Goal: Task Accomplishment & Management: Use online tool/utility

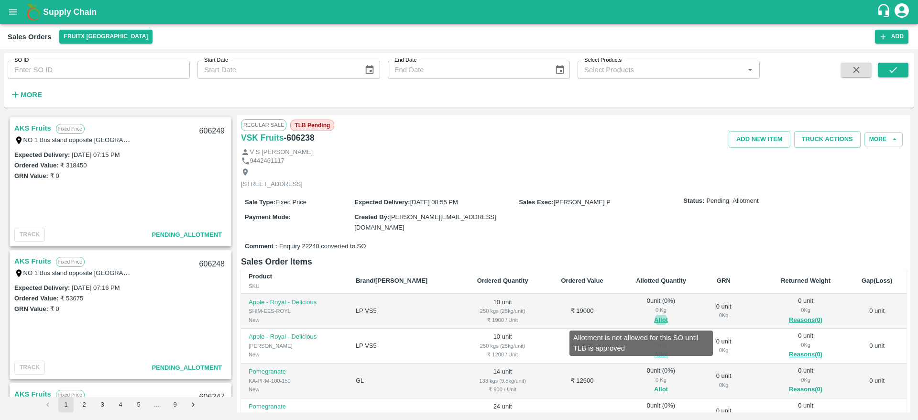
scroll to position [1015, 0]
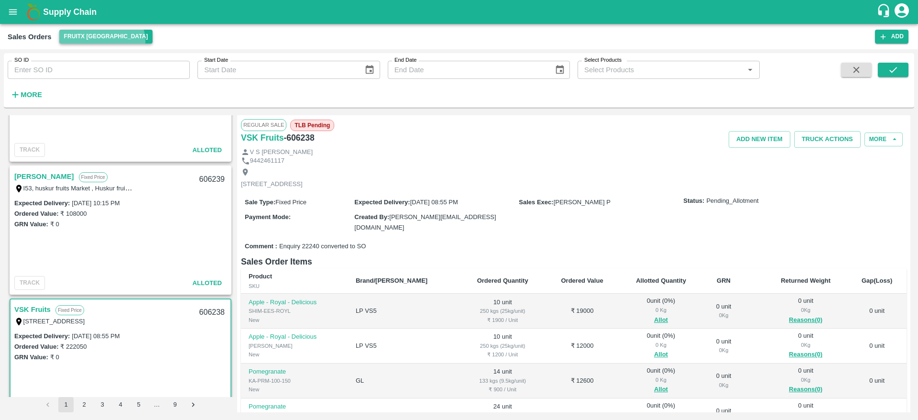
click at [101, 42] on button "FruitX [GEOGRAPHIC_DATA]" at bounding box center [106, 37] width 94 height 14
click at [95, 56] on li "Direct Customer" at bounding box center [115, 56] width 110 height 16
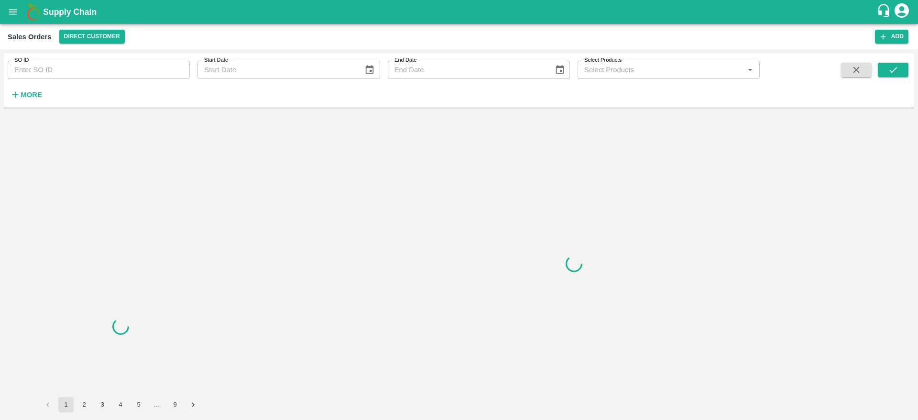
scroll to position [0, 0]
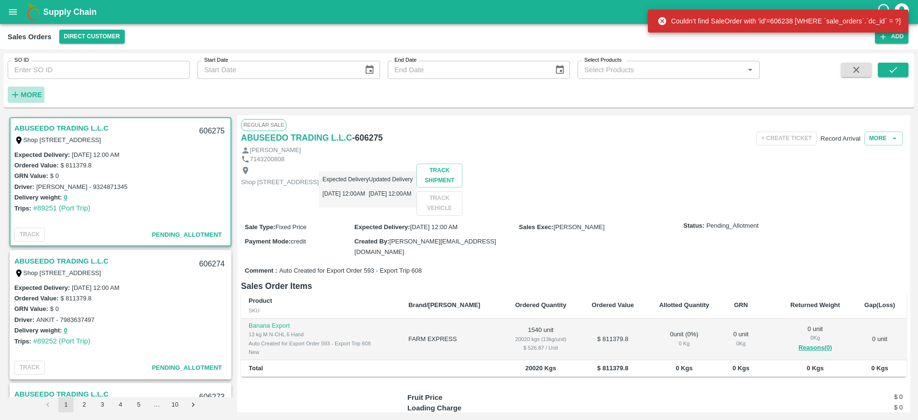
click at [25, 99] on h6 "More" at bounding box center [32, 94] width 22 height 12
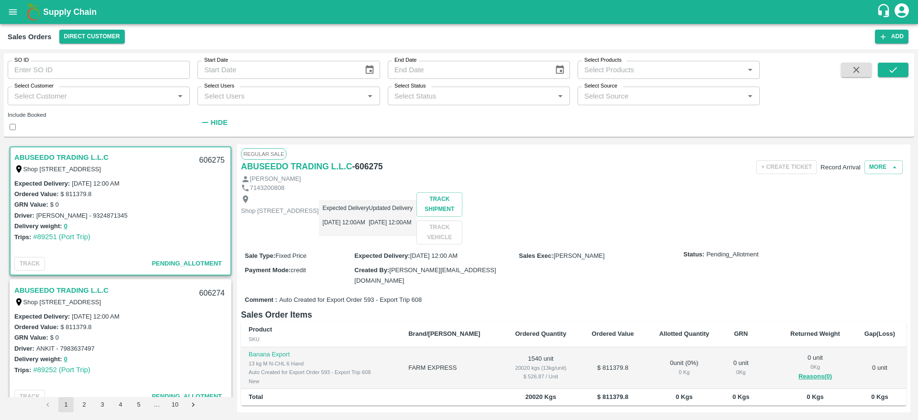
click at [55, 105] on div "Select Customer   *" at bounding box center [99, 96] width 182 height 18
type input "Gree"
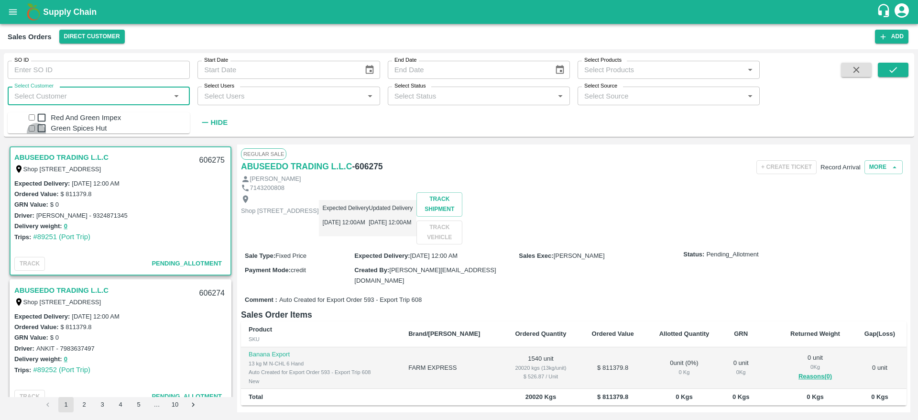
click at [29, 131] on input "checkbox" at bounding box center [32, 128] width 6 height 6
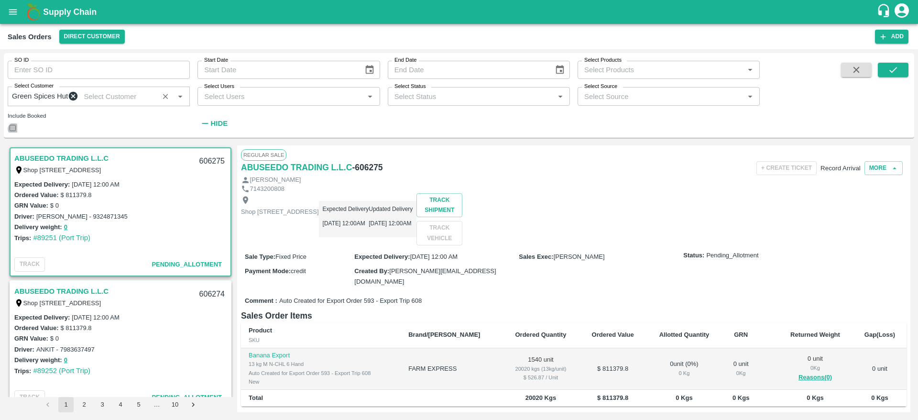
click at [16, 131] on input "checkbox" at bounding box center [13, 128] width 6 height 6
checkbox input "true"
click at [891, 71] on icon "submit" at bounding box center [893, 70] width 8 height 6
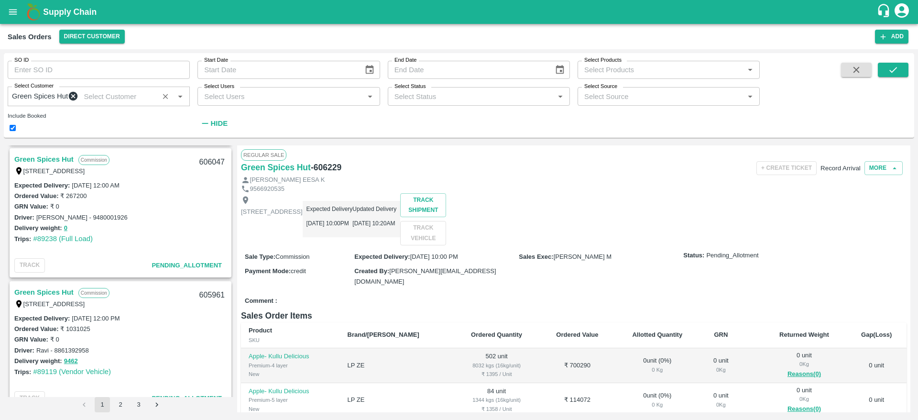
scroll to position [131, 0]
click at [55, 166] on link "Green Spices Hut" at bounding box center [43, 160] width 59 height 12
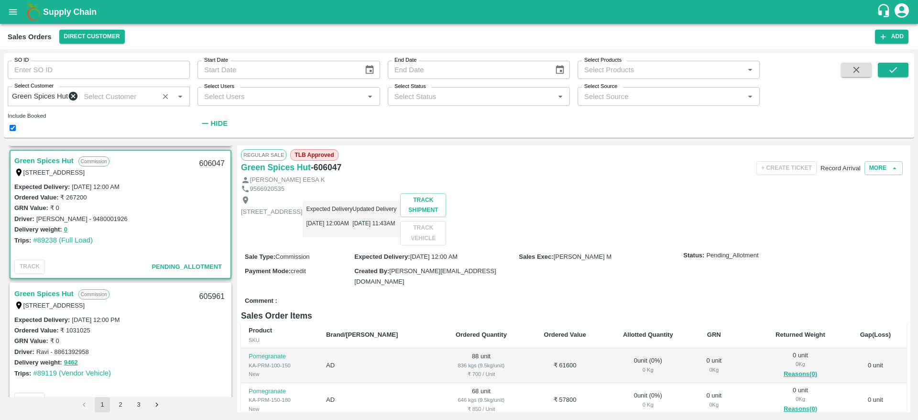
click at [44, 165] on link "Green Spices Hut" at bounding box center [43, 160] width 59 height 12
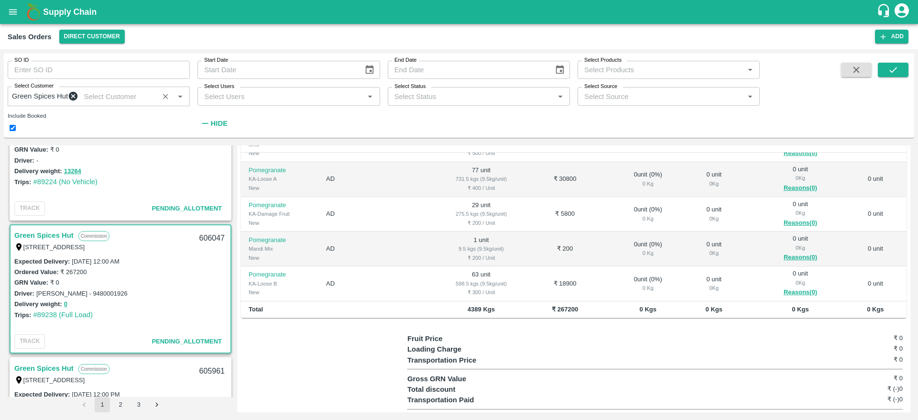
scroll to position [55, 0]
click at [40, 242] on link "Green Spices Hut" at bounding box center [43, 236] width 59 height 12
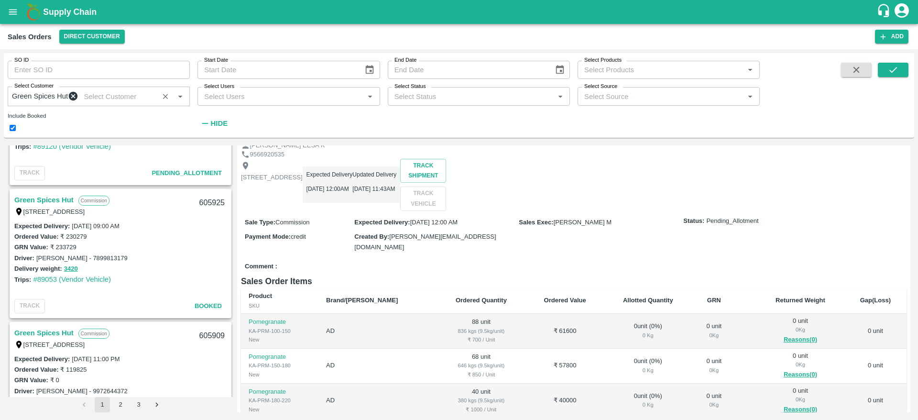
scroll to position [624, 0]
click at [64, 205] on link "Green Spices Hut" at bounding box center [43, 199] width 59 height 12
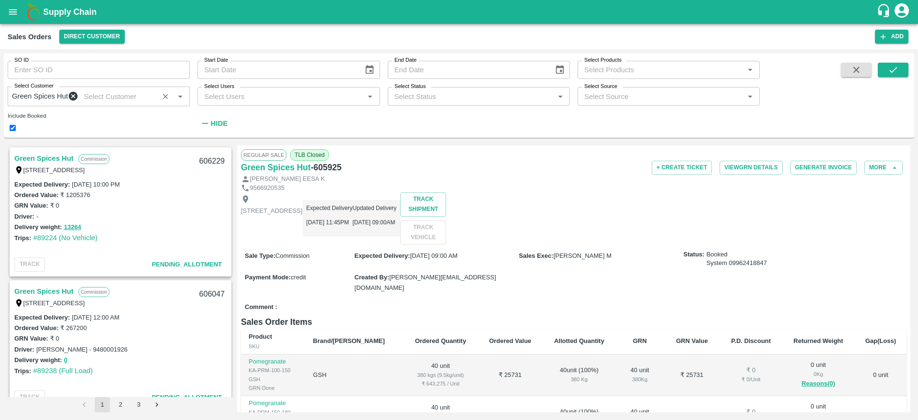
scroll to position [127, 0]
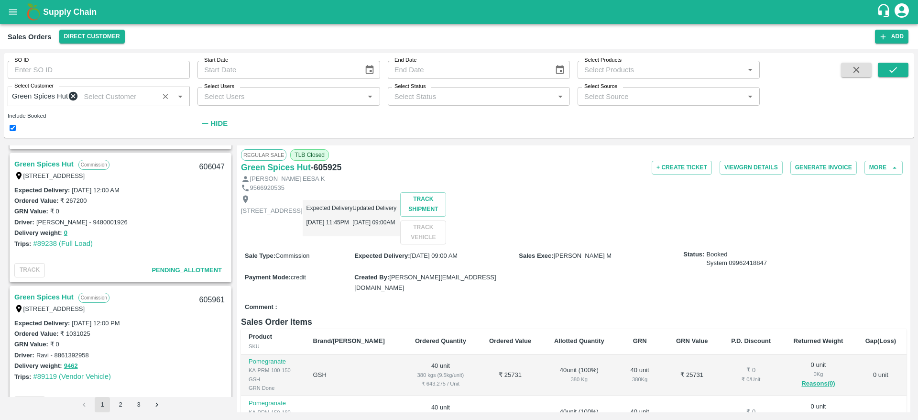
click at [64, 168] on link "Green Spices Hut" at bounding box center [43, 164] width 59 height 12
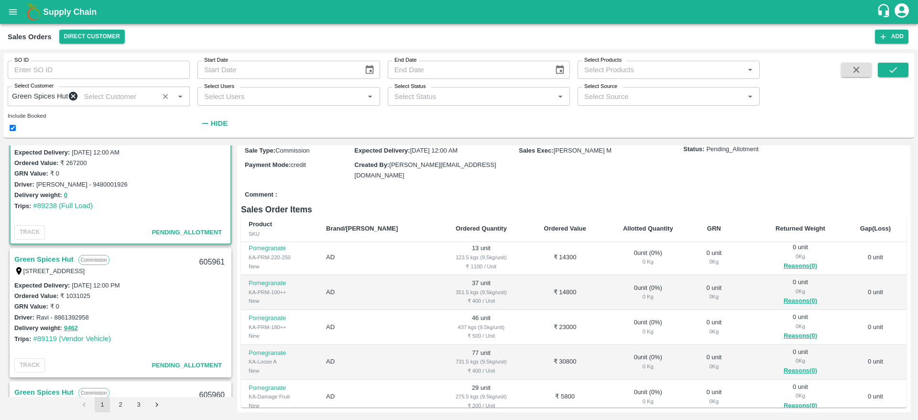
scroll to position [95, 0]
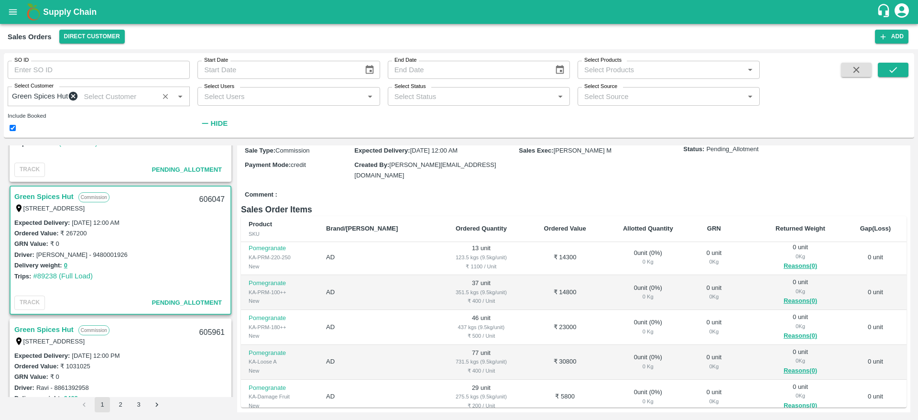
click at [47, 197] on link "Green Spices Hut" at bounding box center [43, 196] width 59 height 12
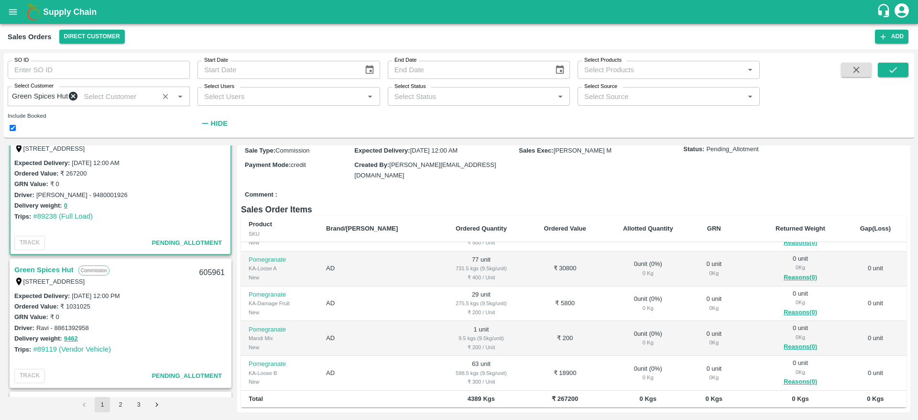
scroll to position [155, 0]
click at [33, 275] on link "Green Spices Hut" at bounding box center [43, 269] width 59 height 12
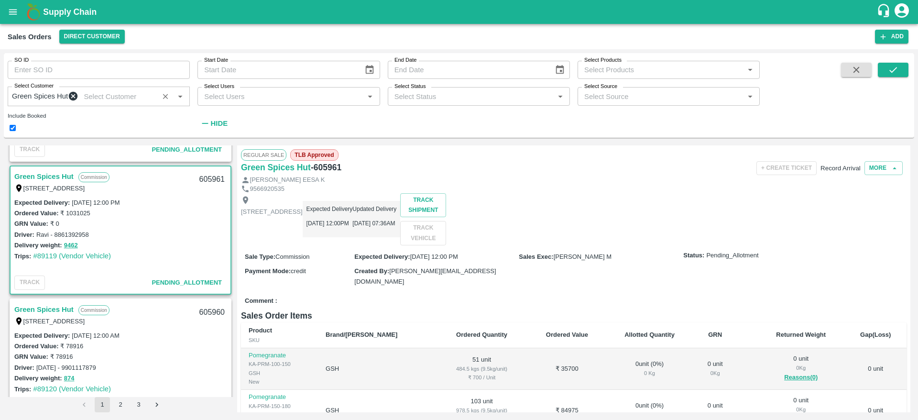
scroll to position [248, 0]
click at [63, 315] on link "Green Spices Hut" at bounding box center [43, 309] width 59 height 12
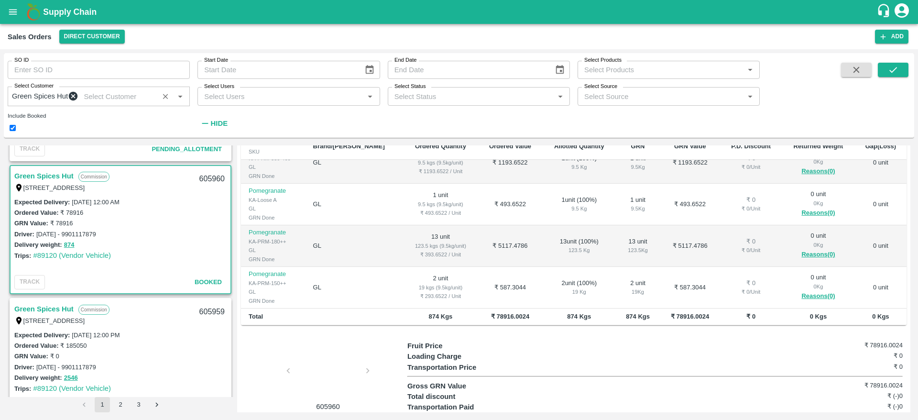
scroll to position [438, 0]
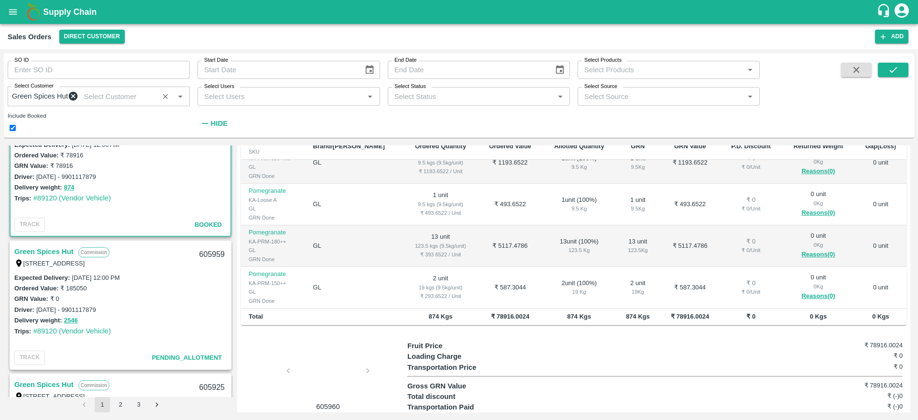
click at [66, 258] on link "Green Spices Hut" at bounding box center [43, 251] width 59 height 12
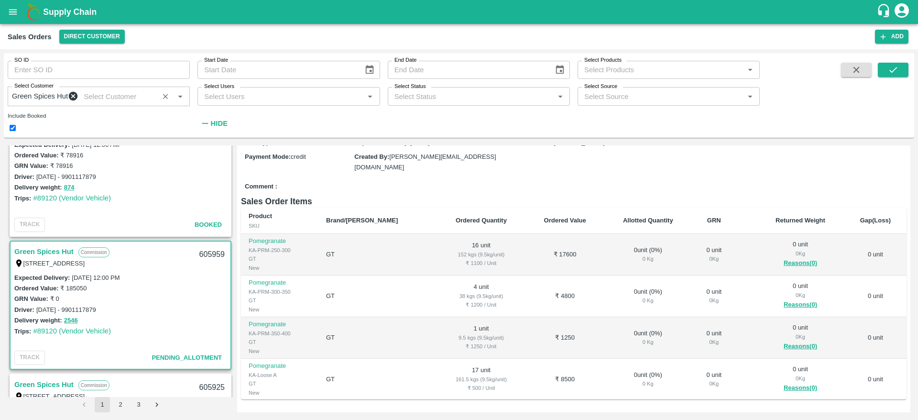
scroll to position [533, 0]
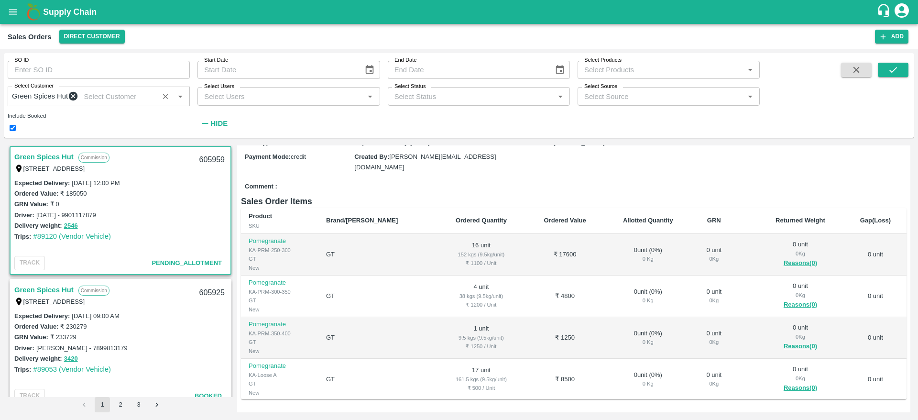
click at [52, 296] on link "Green Spices Hut" at bounding box center [43, 290] width 59 height 12
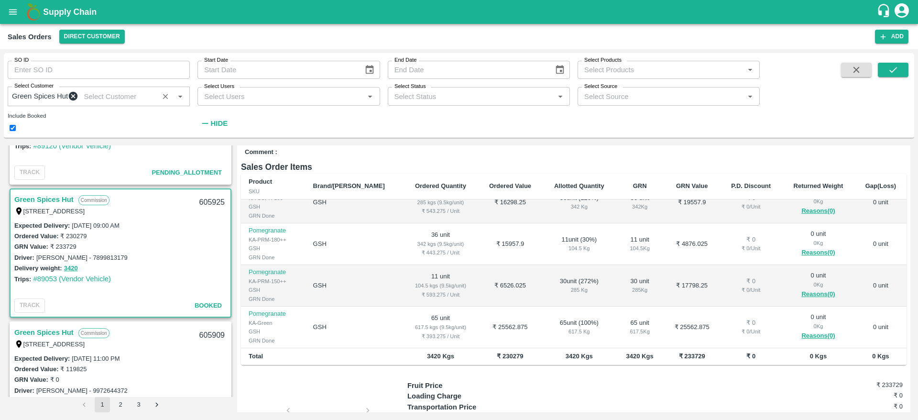
scroll to position [677, 0]
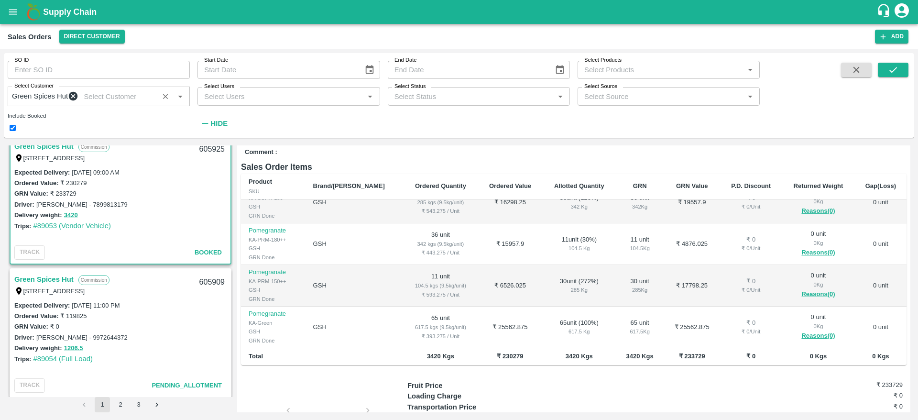
click at [64, 279] on link "Green Spices Hut" at bounding box center [43, 279] width 59 height 12
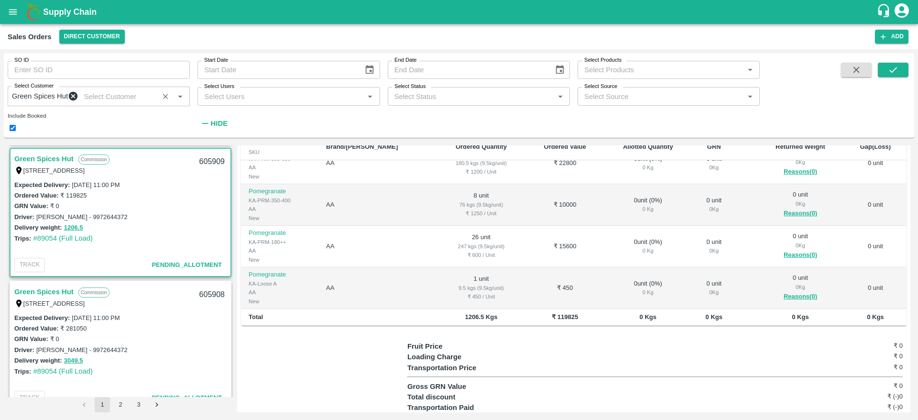
scroll to position [797, 0]
click at [54, 294] on link "Green Spices Hut" at bounding box center [43, 291] width 59 height 12
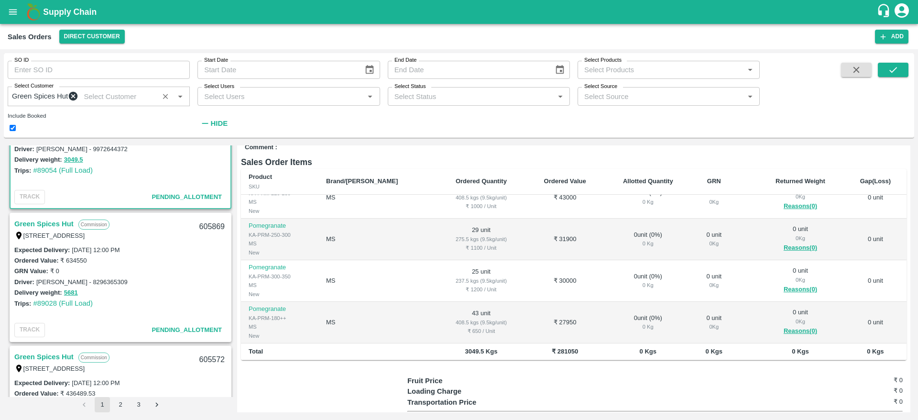
scroll to position [999, 0]
click at [55, 226] on link "Green Spices Hut" at bounding box center [43, 222] width 59 height 12
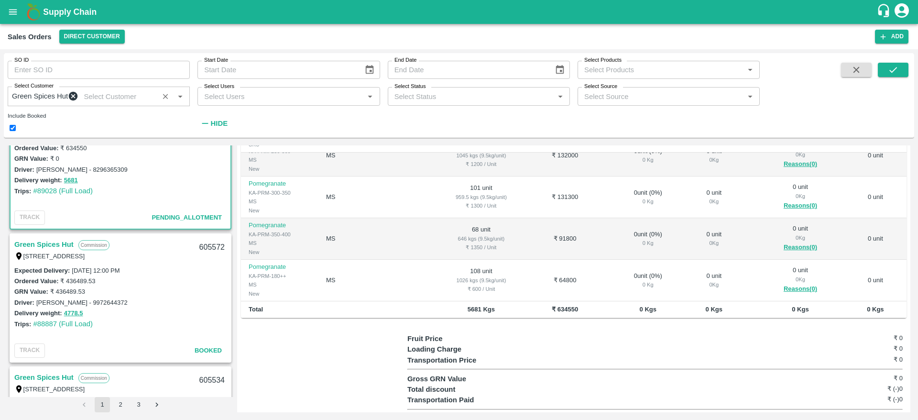
scroll to position [1113, 0]
click at [53, 248] on link "Green Spices Hut" at bounding box center [43, 241] width 59 height 12
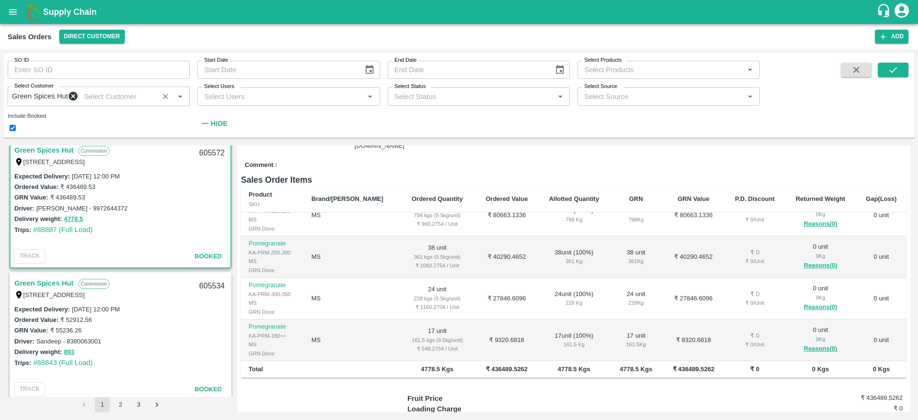
scroll to position [1205, 0]
click at [56, 282] on link "Green Spices Hut" at bounding box center [43, 282] width 59 height 12
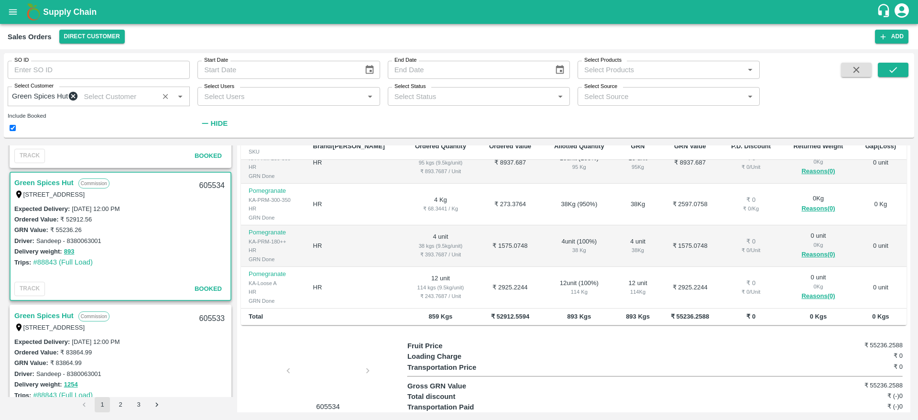
scroll to position [1383, 0]
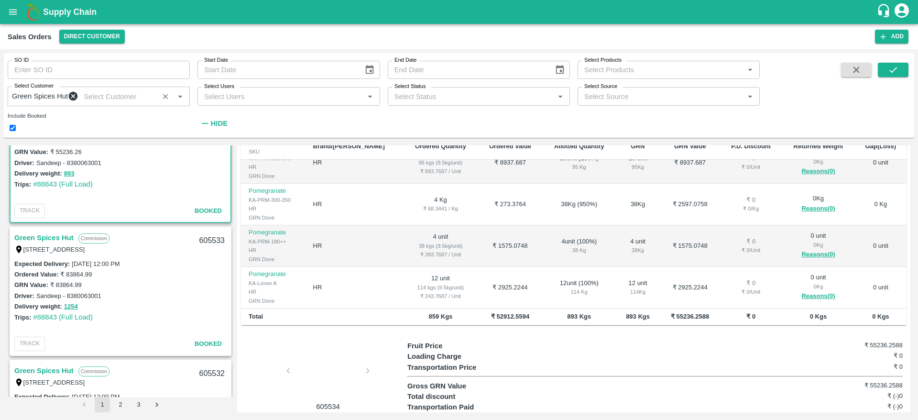
click at [65, 243] on link "Green Spices Hut" at bounding box center [43, 237] width 59 height 12
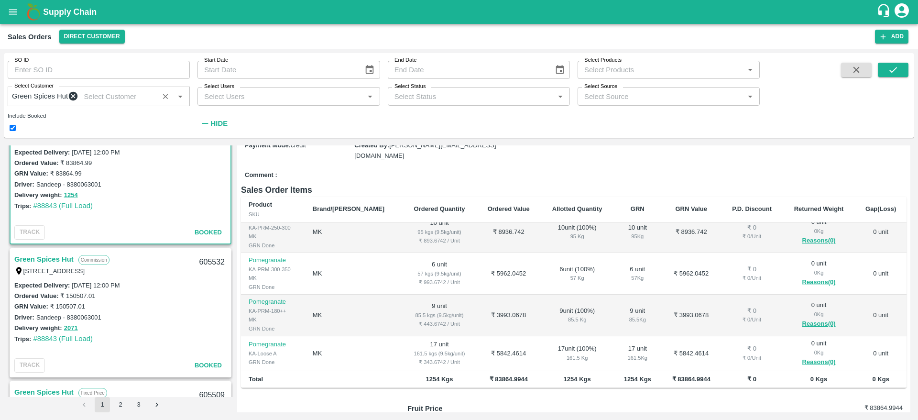
click at [59, 265] on link "Green Spices Hut" at bounding box center [43, 259] width 59 height 12
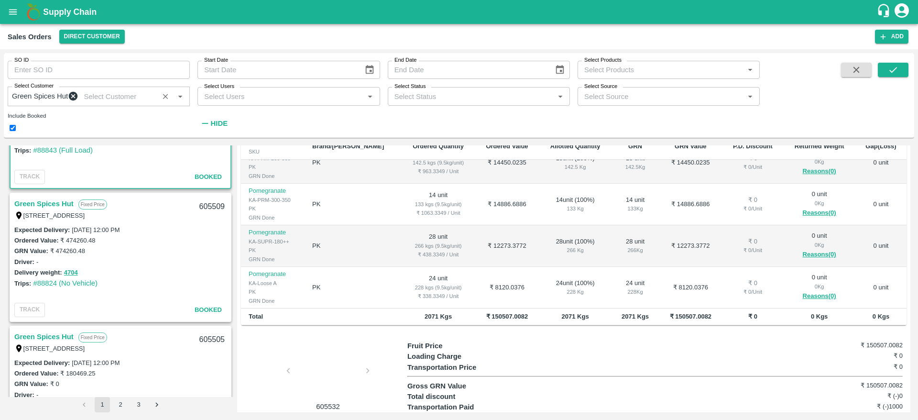
click at [62, 210] on link "Green Spices Hut" at bounding box center [43, 203] width 59 height 12
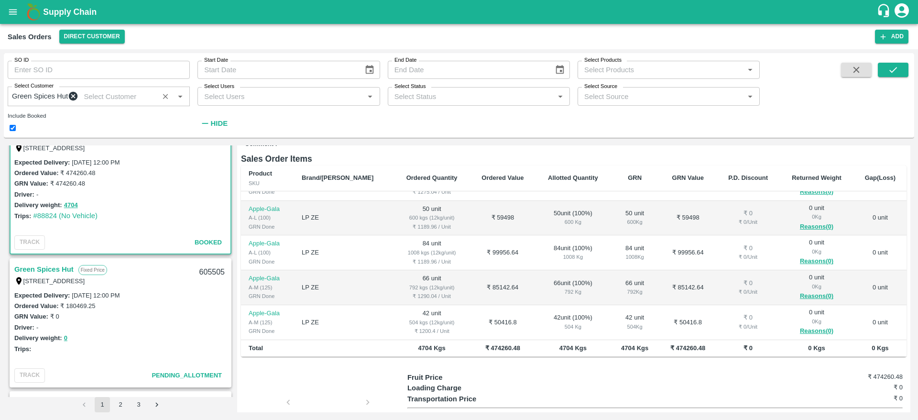
click at [63, 274] on link "Green Spices Hut" at bounding box center [43, 269] width 59 height 12
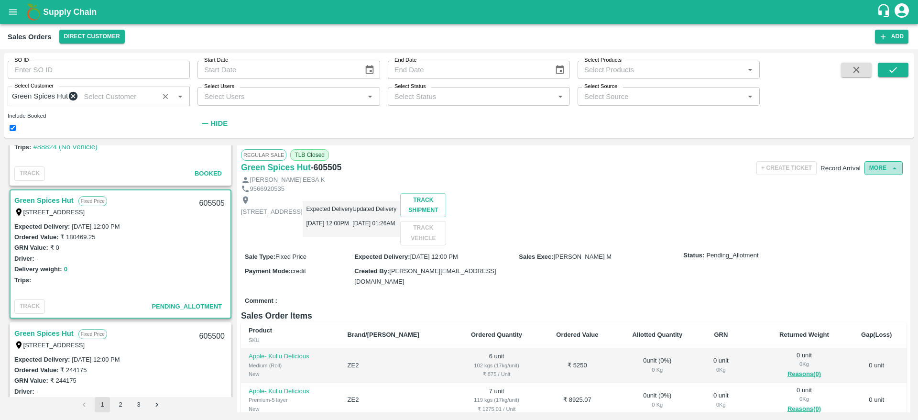
click at [870, 175] on button "More" at bounding box center [883, 168] width 38 height 14
click at [858, 198] on span "Edit" at bounding box center [851, 195] width 12 height 8
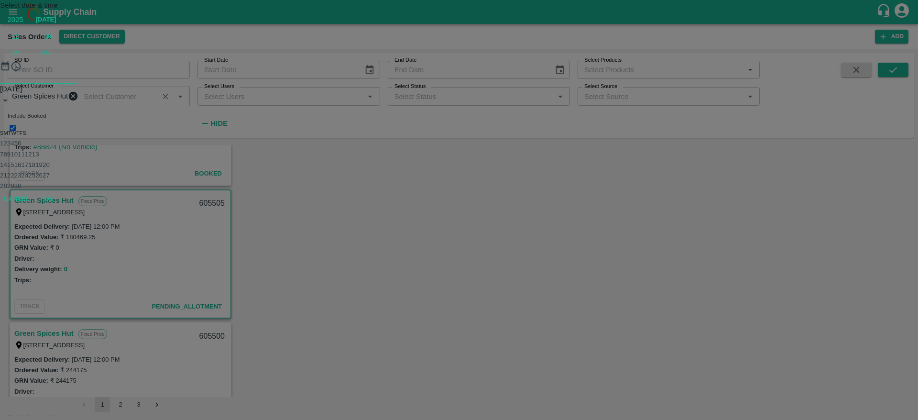
click at [8, 131] on icon "Next month" at bounding box center [5, 128] width 3 height 6
click at [7, 147] on button "2" at bounding box center [4, 143] width 3 height 7
type input "02/10/2025 12:00 PM"
click at [51, 58] on span "PM" at bounding box center [46, 53] width 10 height 10
click at [64, 175] on button "OK" at bounding box center [48, 166] width 31 height 17
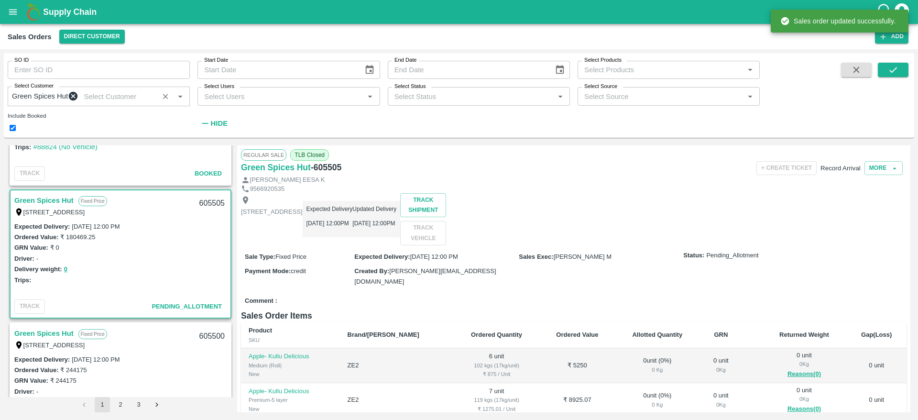
click at [208, 205] on div "605505" at bounding box center [212, 203] width 37 height 22
copy div "605505"
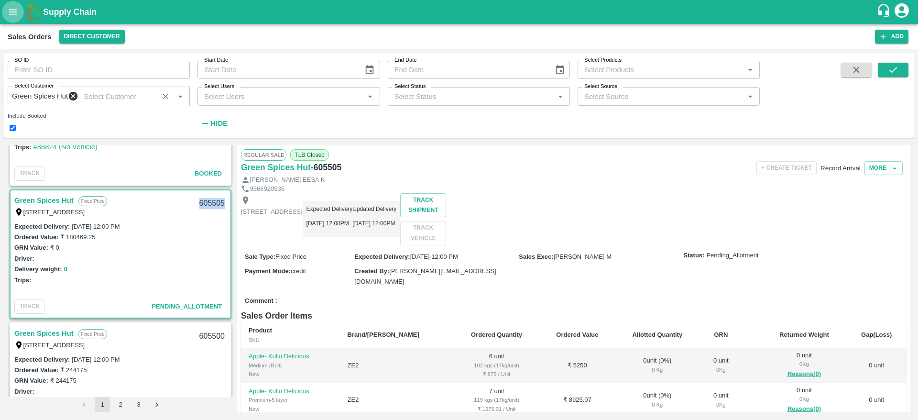
click at [16, 8] on icon "open drawer" at bounding box center [13, 12] width 11 height 11
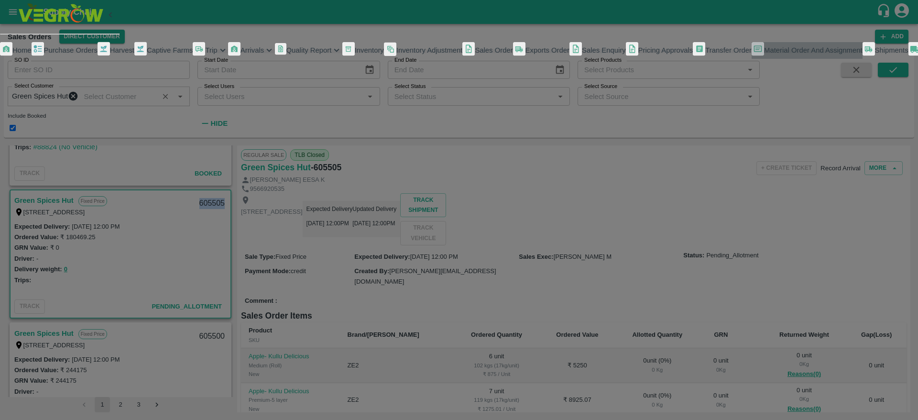
click at [764, 54] on span "Material Order And Assignment" at bounding box center [813, 50] width 98 height 8
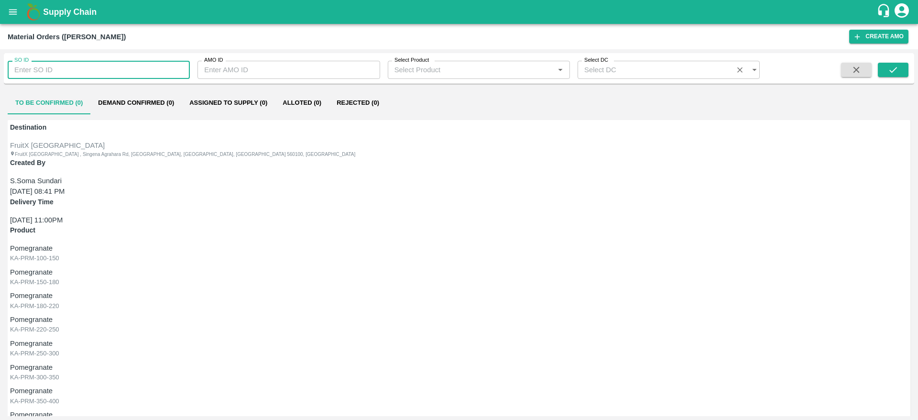
click at [94, 66] on input "SO ID" at bounding box center [99, 70] width 182 height 18
paste input "605505"
type input "605505"
click at [884, 75] on button "submit" at bounding box center [893, 70] width 31 height 14
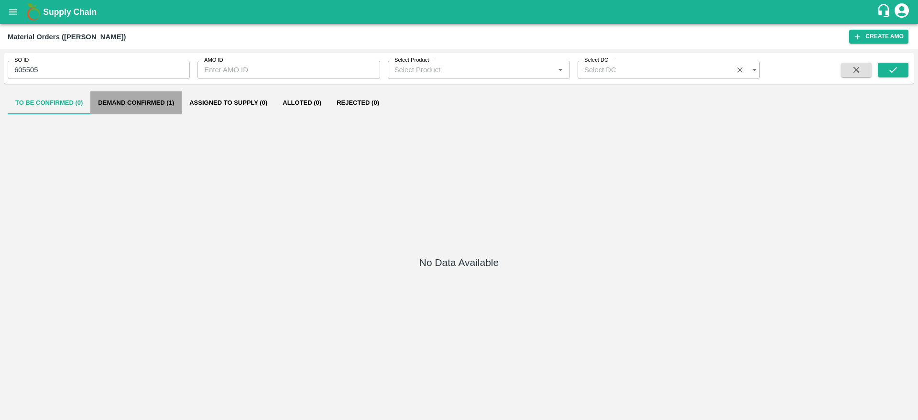
click at [156, 98] on button "Demand Confirmed (1)" at bounding box center [135, 102] width 91 height 23
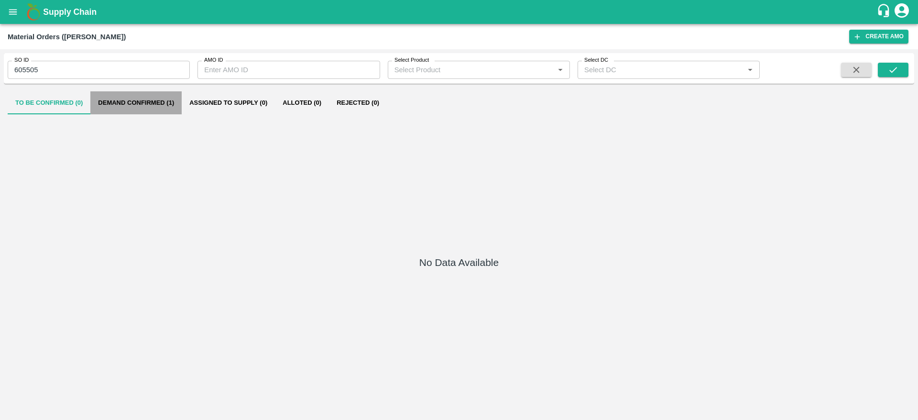
click at [160, 103] on button "Demand Confirmed (1)" at bounding box center [135, 102] width 91 height 23
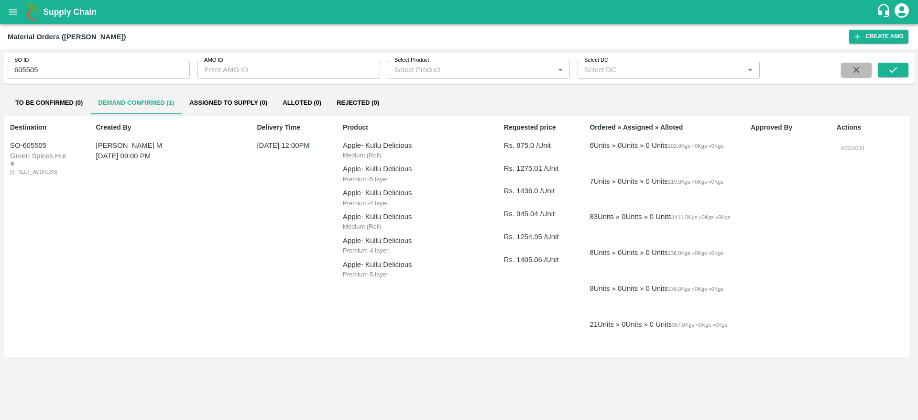
click at [856, 72] on icon "button" at bounding box center [856, 70] width 11 height 11
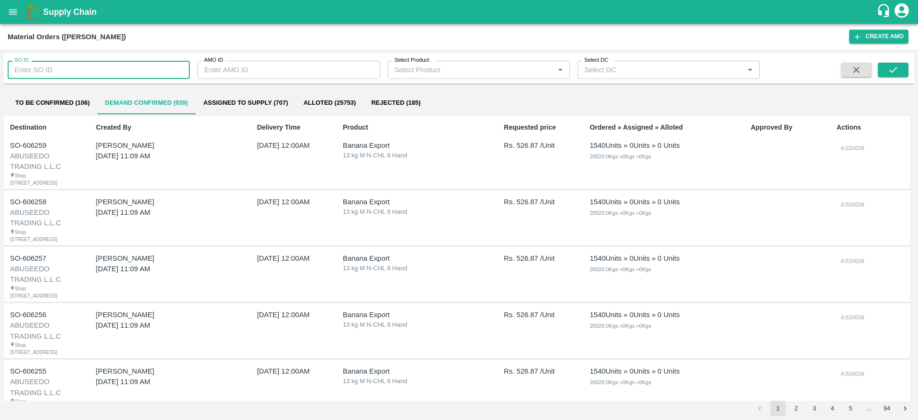
click at [71, 65] on input "SO ID" at bounding box center [99, 70] width 182 height 18
paste input "text"
click at [124, 77] on input "Dear Atulya, Please find the attached Fruit Inventory Audit Report for FruitX N…" at bounding box center [99, 70] width 182 height 18
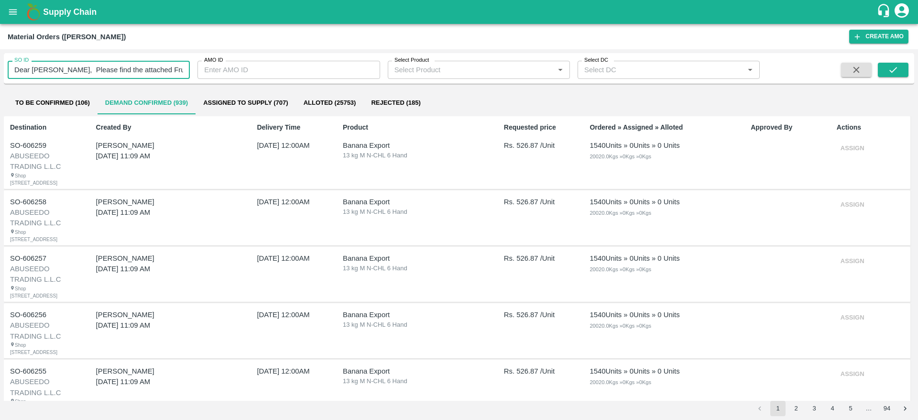
type input "Dear Atulya, Please find the attached Fruit Inventory Audit Report for FruitX N…"
type input "605505"
click at [895, 65] on icon "submit" at bounding box center [893, 70] width 11 height 11
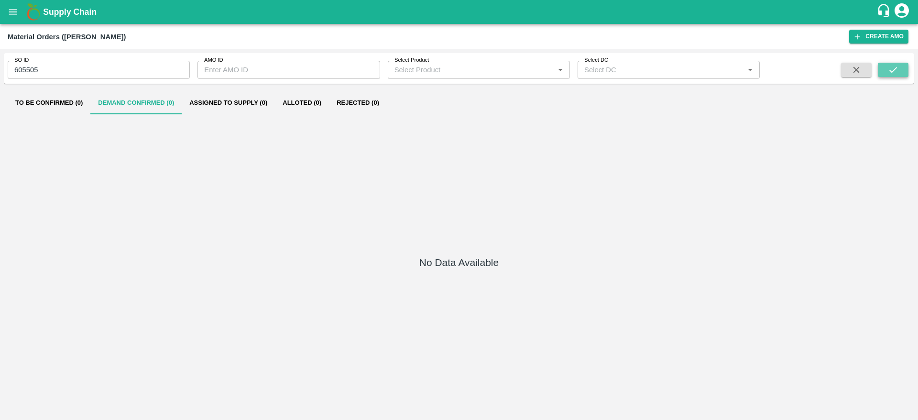
click at [894, 72] on icon "submit" at bounding box center [893, 70] width 11 height 11
click at [113, 74] on input "605505" at bounding box center [99, 70] width 182 height 18
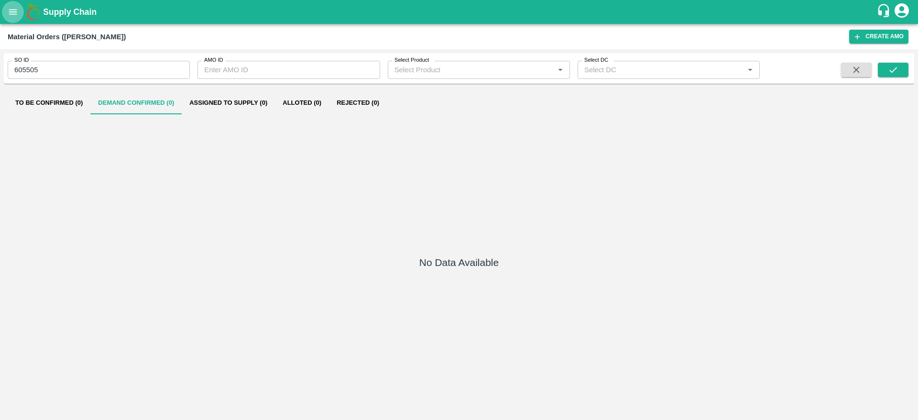
click at [10, 11] on icon "open drawer" at bounding box center [13, 12] width 11 height 11
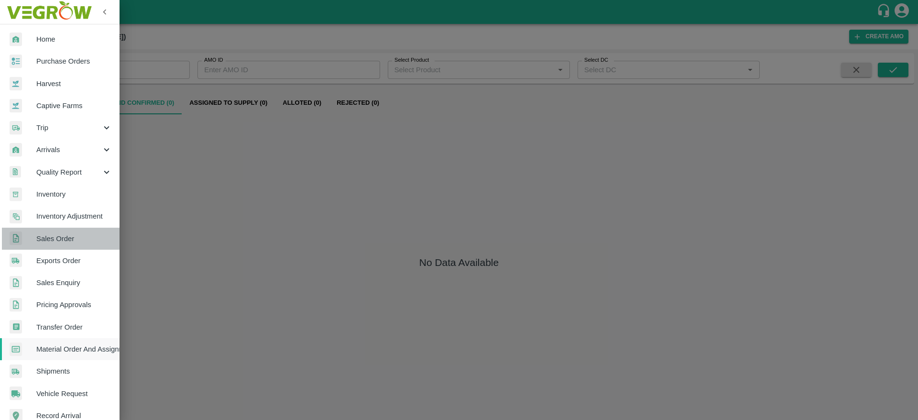
click at [81, 239] on span "Sales Order" at bounding box center [74, 238] width 76 height 11
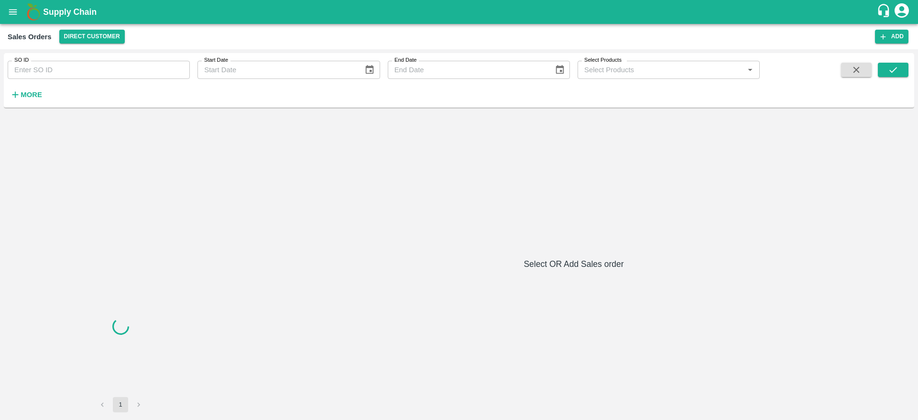
click at [80, 71] on input "SO ID" at bounding box center [99, 70] width 182 height 18
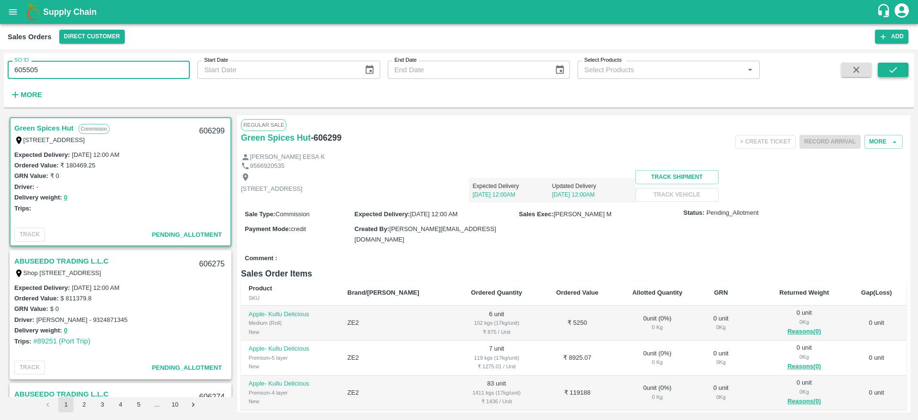
type input "605505"
click at [889, 65] on icon "submit" at bounding box center [893, 70] width 11 height 11
click at [894, 65] on icon "submit" at bounding box center [893, 70] width 11 height 11
click at [54, 76] on input "605505" at bounding box center [99, 70] width 182 height 18
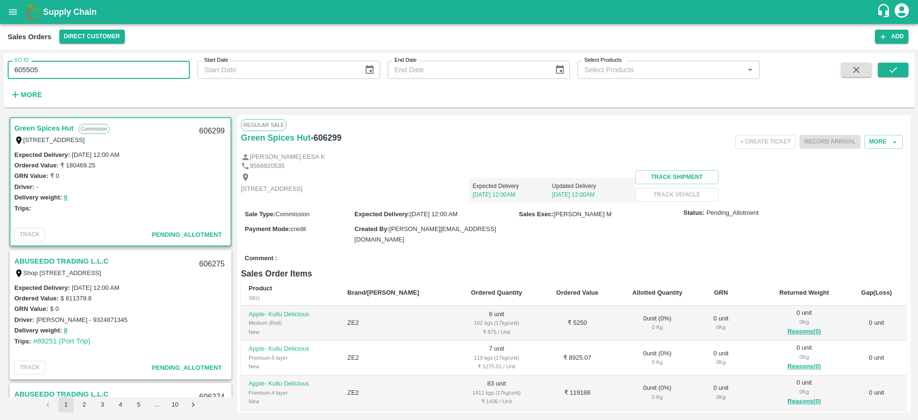
paste input "text"
type input "606299"
click at [883, 73] on button "submit" at bounding box center [893, 70] width 31 height 14
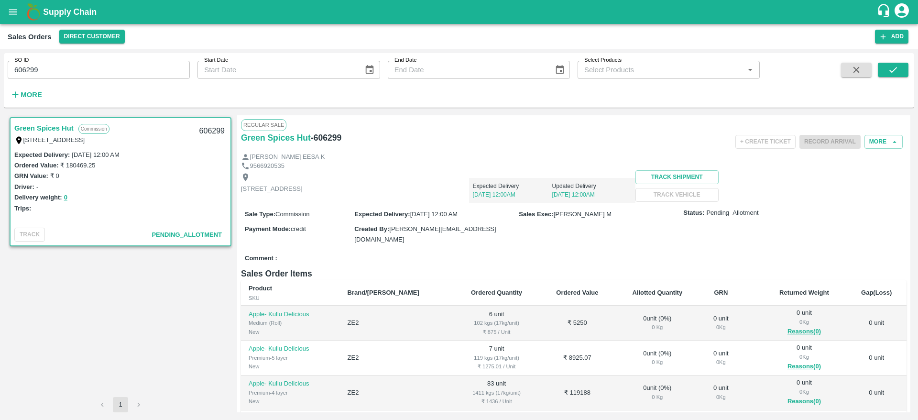
click at [211, 132] on div "606299" at bounding box center [212, 131] width 37 height 22
copy div "606299"
click at [14, 14] on icon "open drawer" at bounding box center [13, 11] width 8 height 5
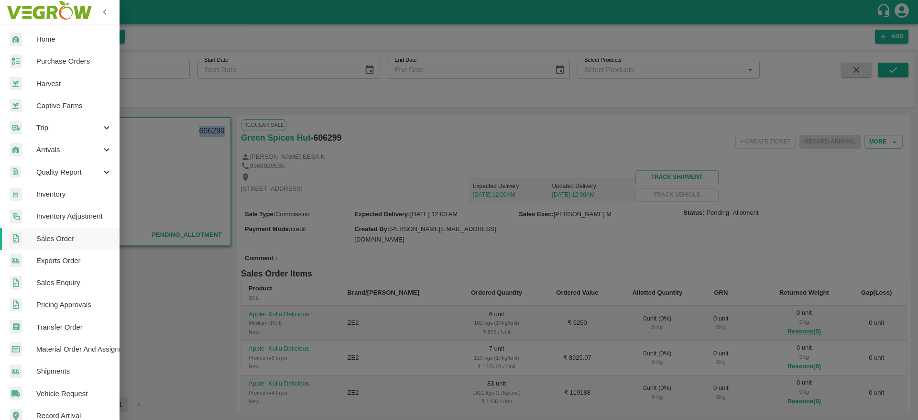
click at [72, 342] on link "Material Order And Assignment" at bounding box center [60, 349] width 120 height 22
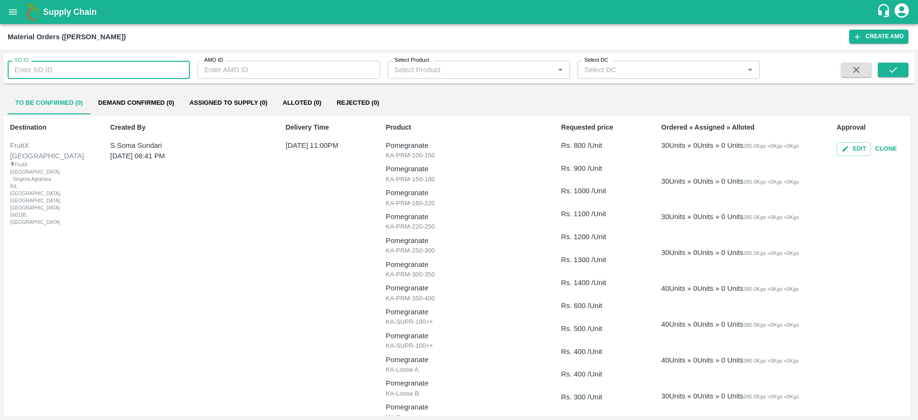
click at [65, 70] on input "SO ID" at bounding box center [99, 70] width 182 height 18
paste input "606299"
type input "606299"
click at [892, 70] on icon "submit" at bounding box center [893, 70] width 11 height 11
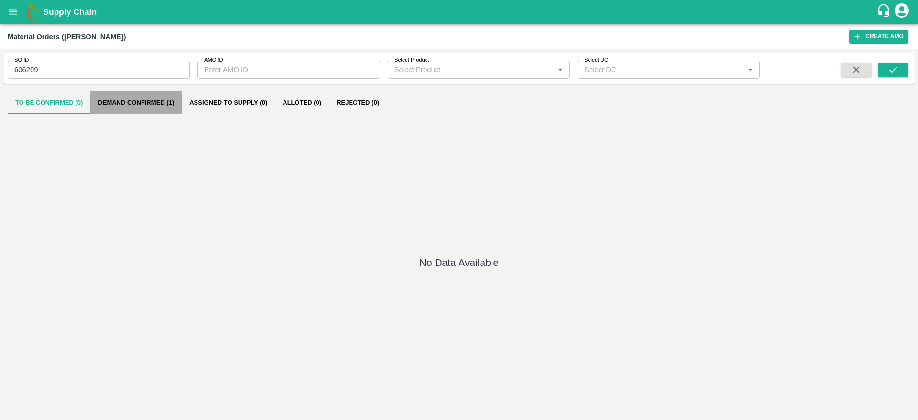
click at [159, 102] on button "Demand Confirmed (1)" at bounding box center [135, 102] width 91 height 23
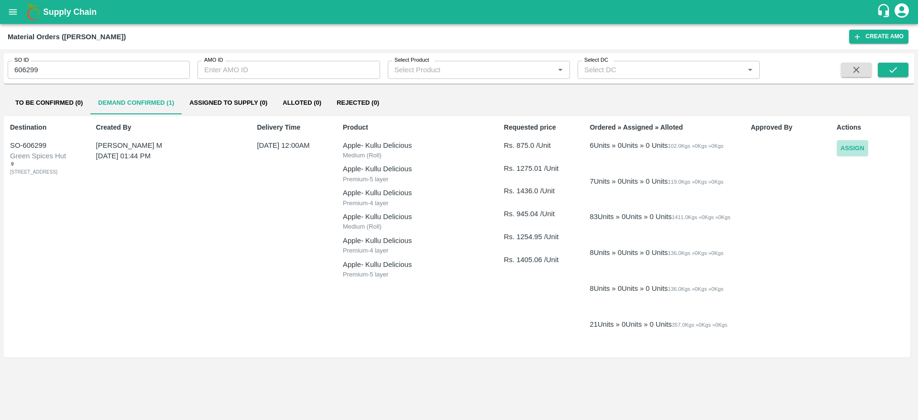
click at [850, 148] on button "Assign" at bounding box center [853, 148] width 32 height 17
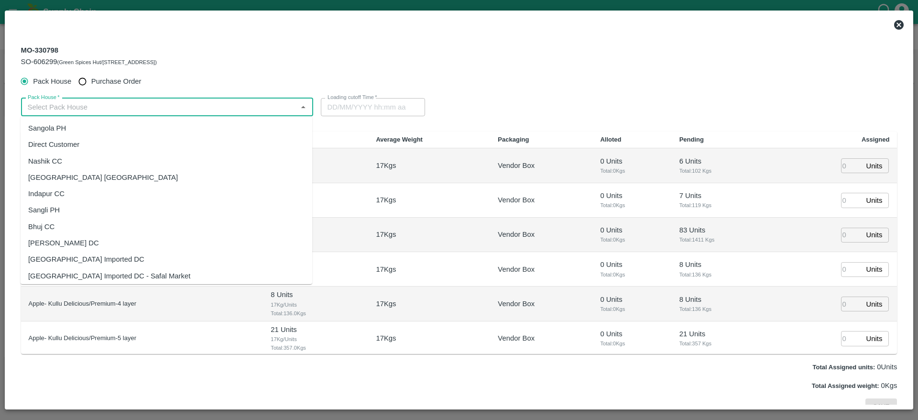
click at [255, 110] on input "Pack House   *" at bounding box center [159, 107] width 271 height 12
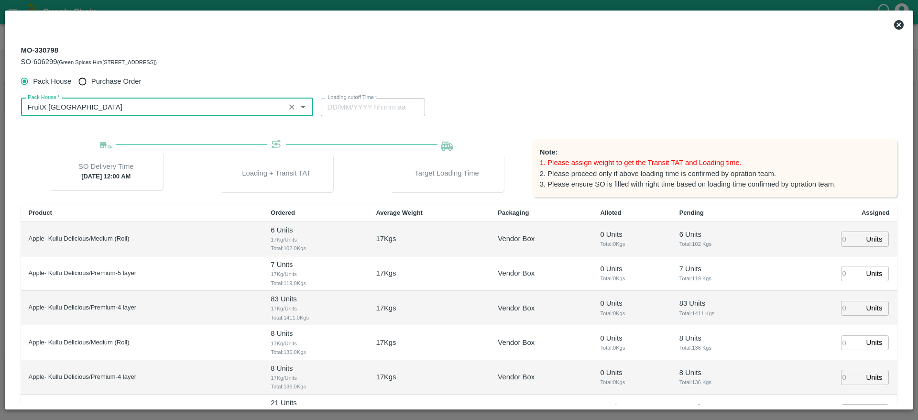
type input "FruitX [GEOGRAPHIC_DATA]"
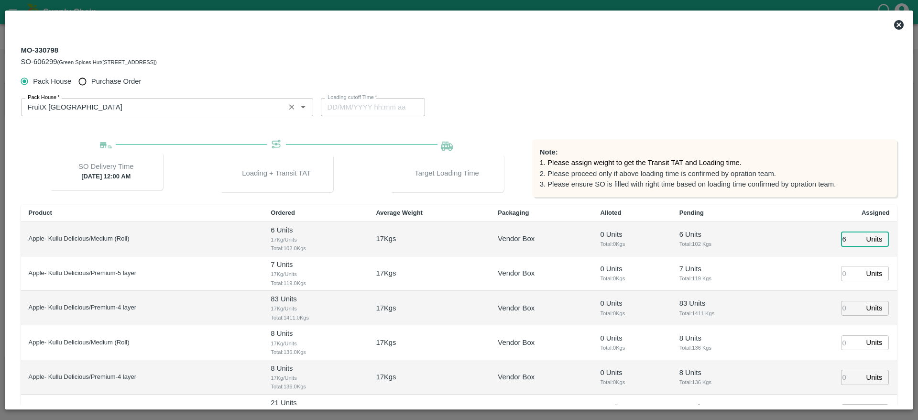
type input "6"
type input "7"
type input "83"
type input "8"
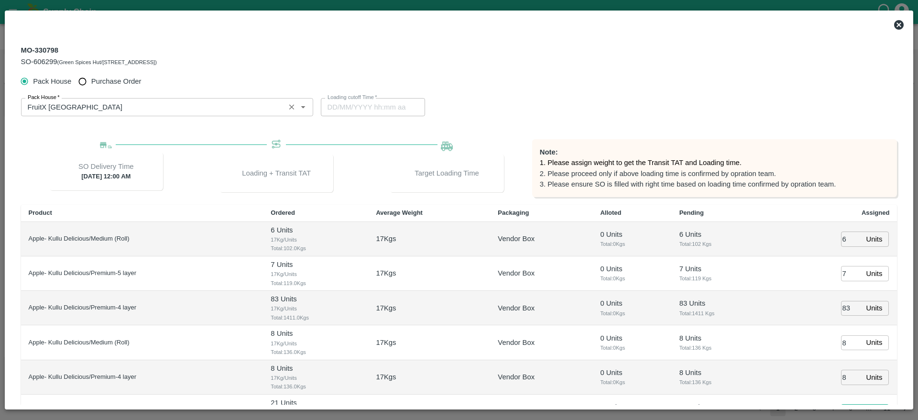
scroll to position [15, 0]
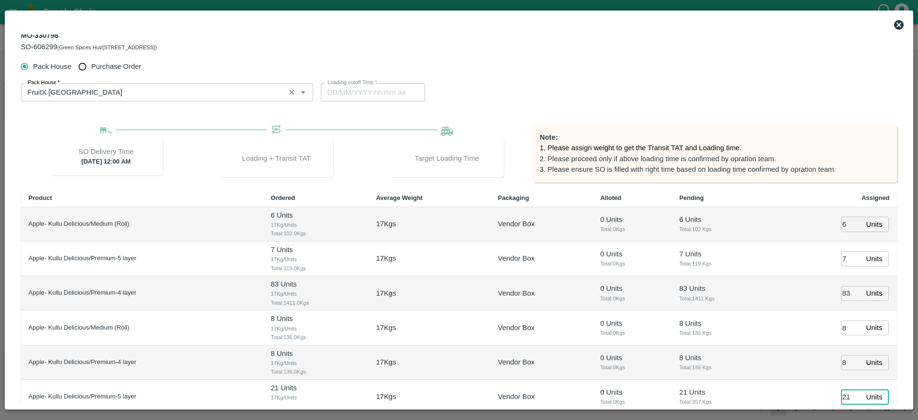
type input "21"
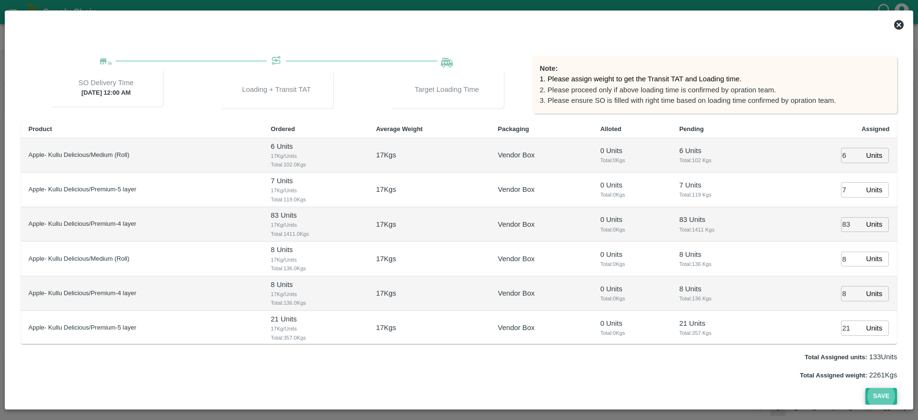
type input "01/10/2025 07:34 AM"
click at [881, 389] on button "Save" at bounding box center [881, 396] width 32 height 17
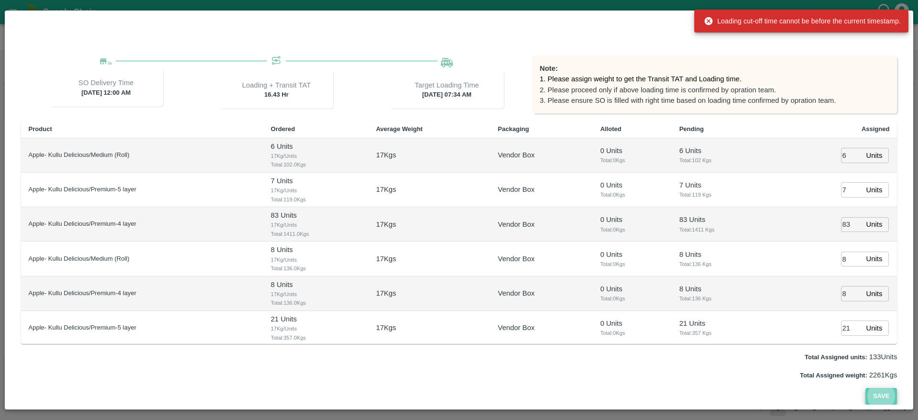
click at [878, 398] on button "Save" at bounding box center [881, 396] width 32 height 17
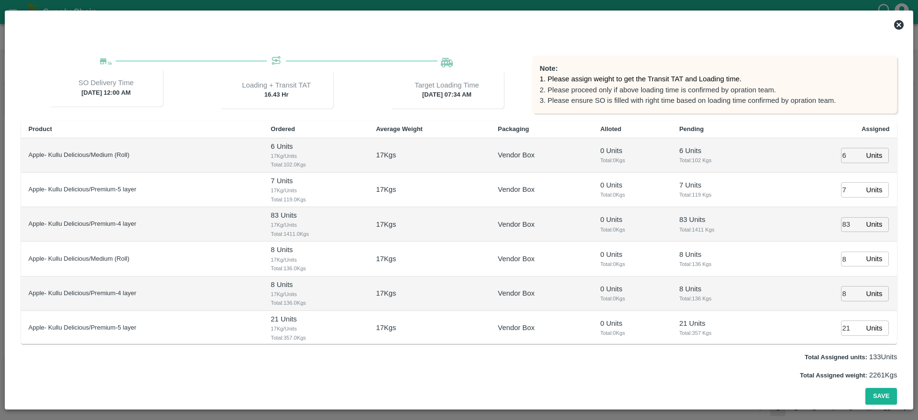
click at [896, 60] on div "Pack House Purchase Order Pack House   * Pack House   * Loading cutoff Time   *…" at bounding box center [459, 196] width 892 height 415
click at [903, 29] on icon at bounding box center [898, 24] width 11 height 11
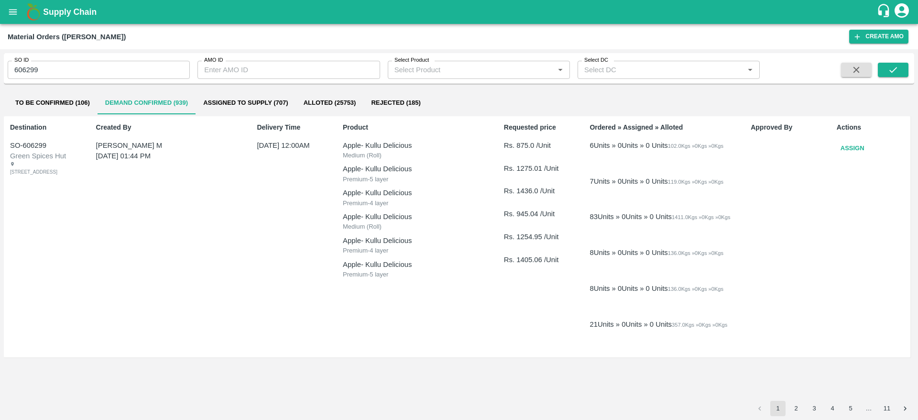
click at [29, 70] on input "606299" at bounding box center [99, 70] width 182 height 18
click at [13, 18] on button "open drawer" at bounding box center [13, 12] width 22 height 22
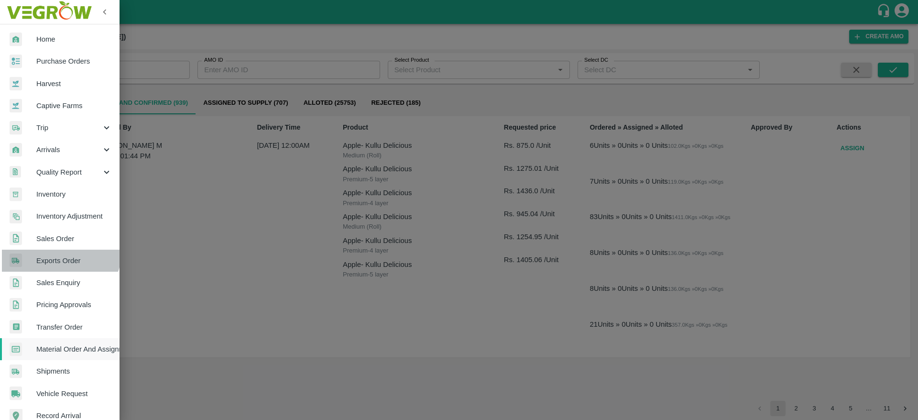
click at [60, 250] on link "Exports Order" at bounding box center [60, 261] width 120 height 22
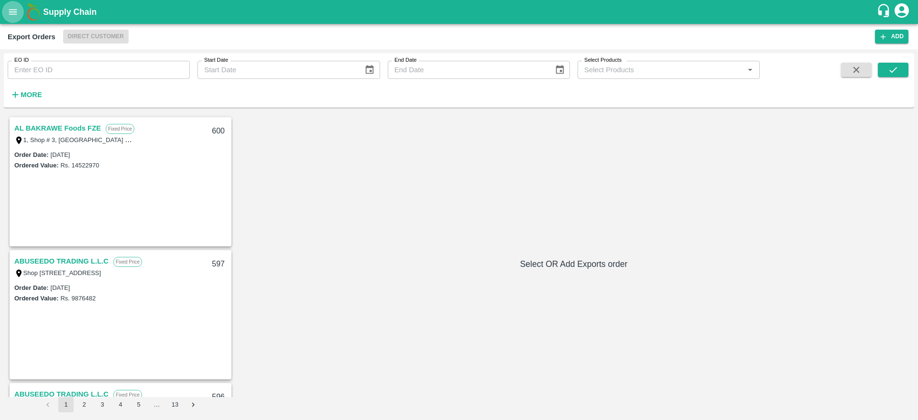
click at [4, 5] on button "open drawer" at bounding box center [13, 12] width 22 height 22
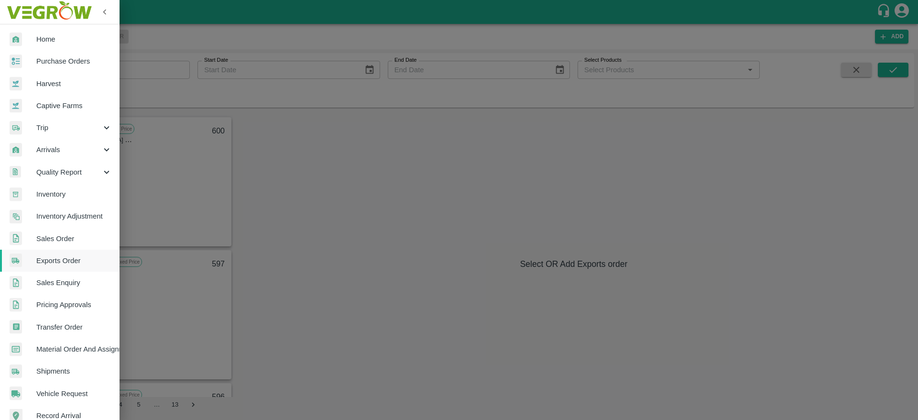
click at [75, 239] on span "Sales Order" at bounding box center [74, 238] width 76 height 11
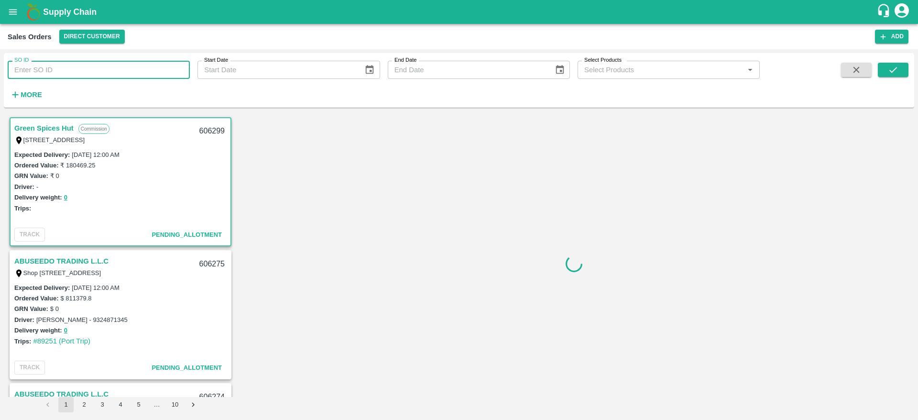
click at [64, 73] on input "SO ID" at bounding box center [99, 70] width 182 height 18
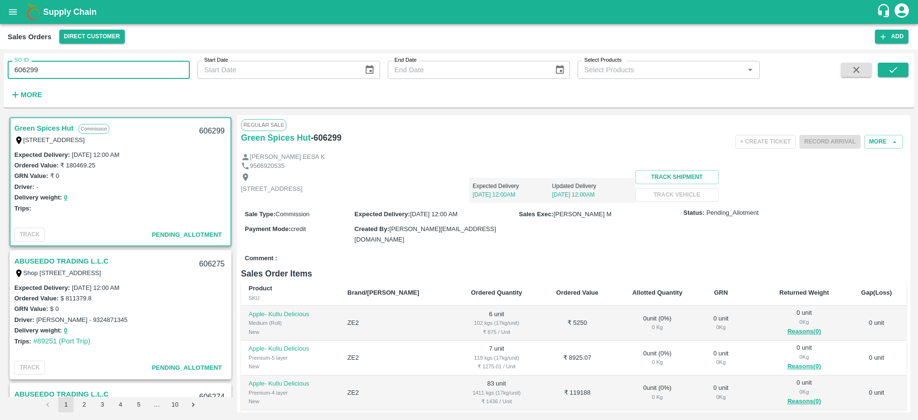
type input "606299"
click at [59, 126] on link "Green Spices Hut" at bounding box center [43, 128] width 59 height 12
click at [875, 146] on button "More" at bounding box center [883, 142] width 38 height 14
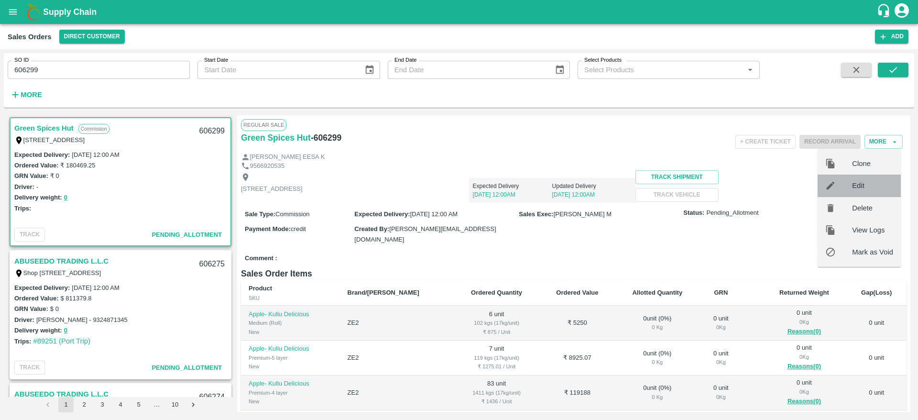
click at [884, 192] on div "Edit" at bounding box center [859, 186] width 83 height 22
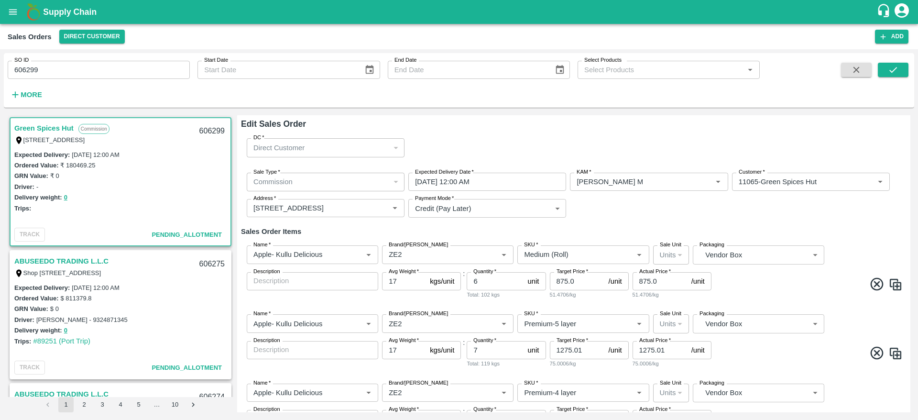
click at [521, 184] on input "02/10/2025 12:00 AM" at bounding box center [483, 182] width 151 height 18
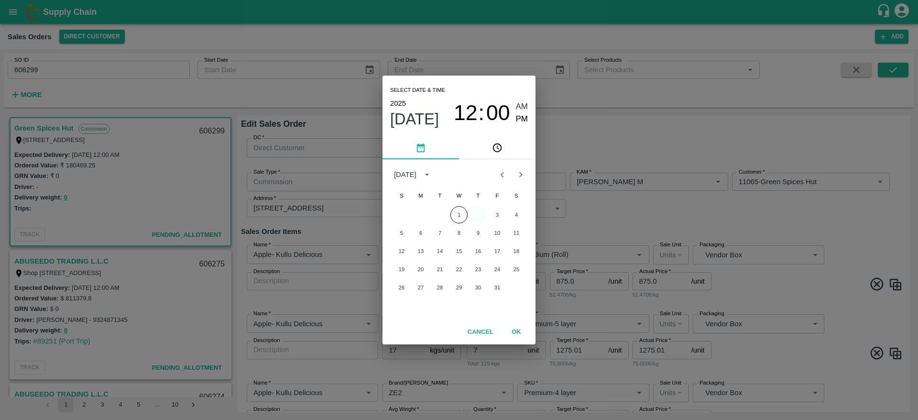
click at [478, 218] on button "2" at bounding box center [477, 214] width 17 height 17
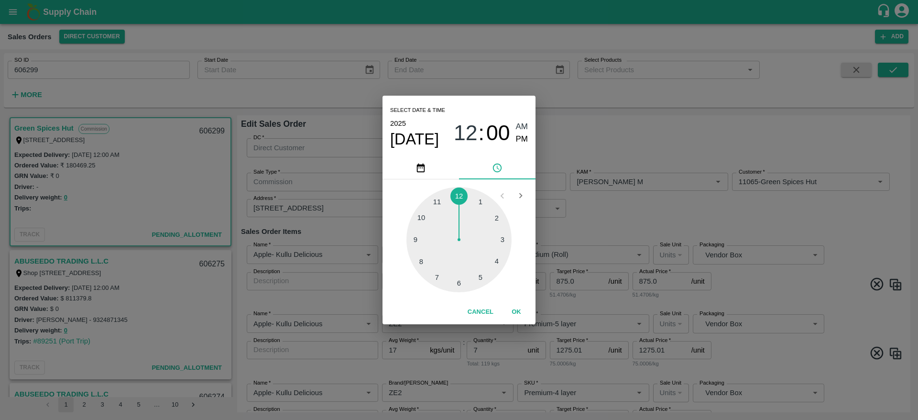
click at [517, 137] on span "PM" at bounding box center [522, 139] width 12 height 13
type input "02/10/2025 12:00 PM"
click at [516, 315] on button "OK" at bounding box center [516, 312] width 31 height 17
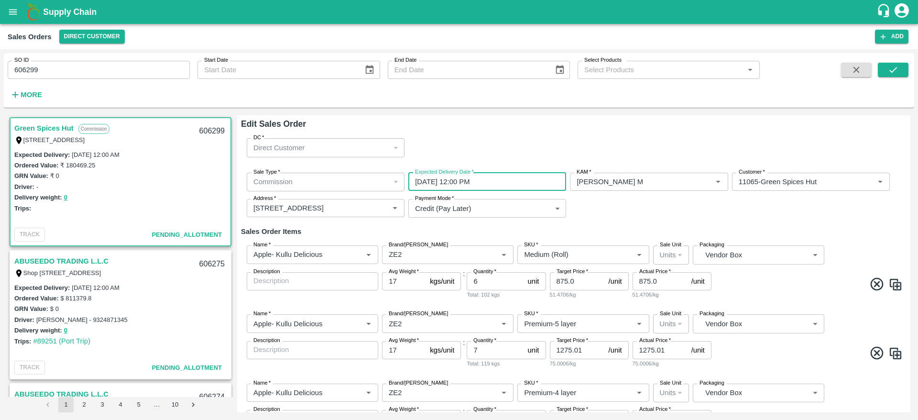
click at [833, 221] on div "Sale Type   * Commission 2 Sale Type Expected Delivery Date   * 02/10/2025 12:0…" at bounding box center [574, 195] width 666 height 61
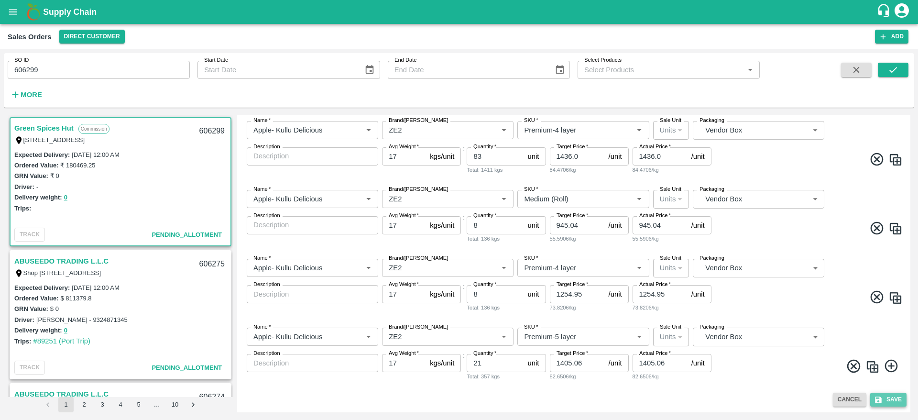
click at [891, 406] on button "Save" at bounding box center [888, 400] width 36 height 14
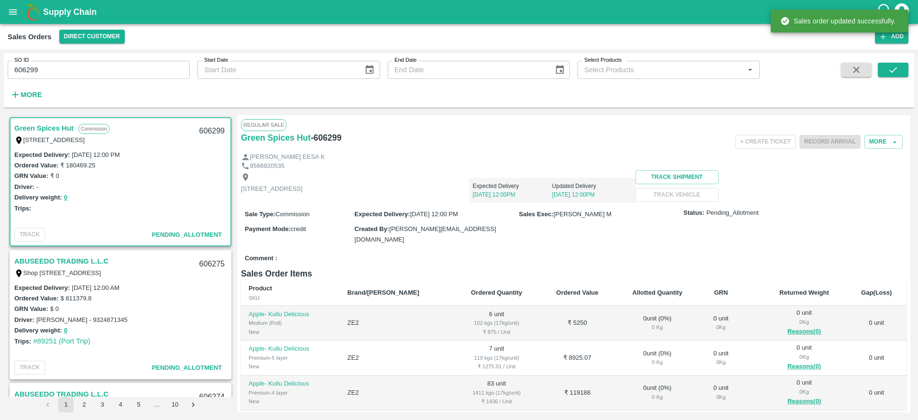
click at [210, 127] on div "606299" at bounding box center [212, 131] width 37 height 22
copy div "606299"
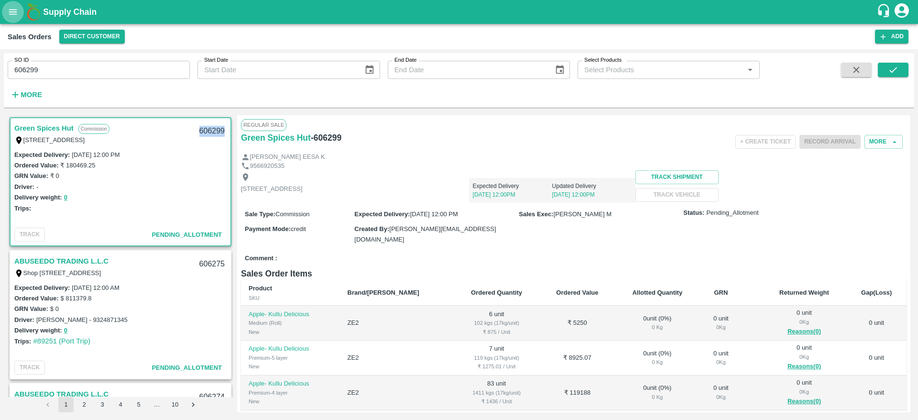
click at [18, 7] on icon "open drawer" at bounding box center [13, 12] width 11 height 11
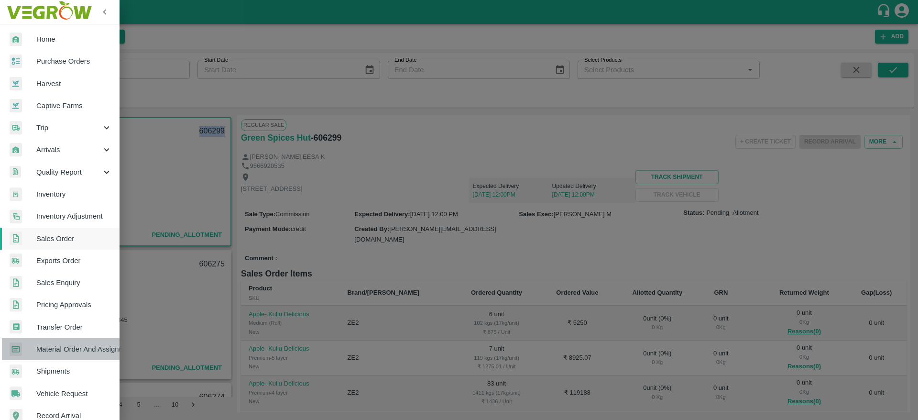
click at [71, 343] on link "Material Order And Assignment" at bounding box center [60, 349] width 120 height 22
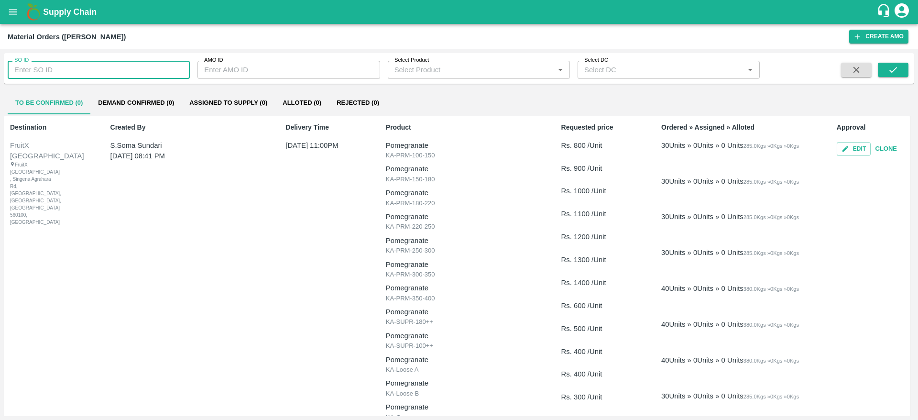
click at [93, 69] on input "SO ID" at bounding box center [99, 70] width 182 height 18
paste input "606299"
type input "606299"
click at [881, 68] on button "submit" at bounding box center [893, 70] width 31 height 14
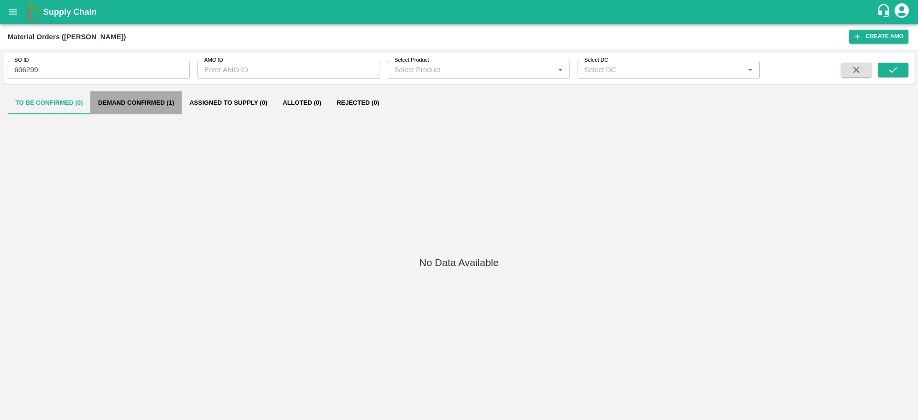
click at [153, 110] on button "Demand Confirmed (1)" at bounding box center [135, 102] width 91 height 23
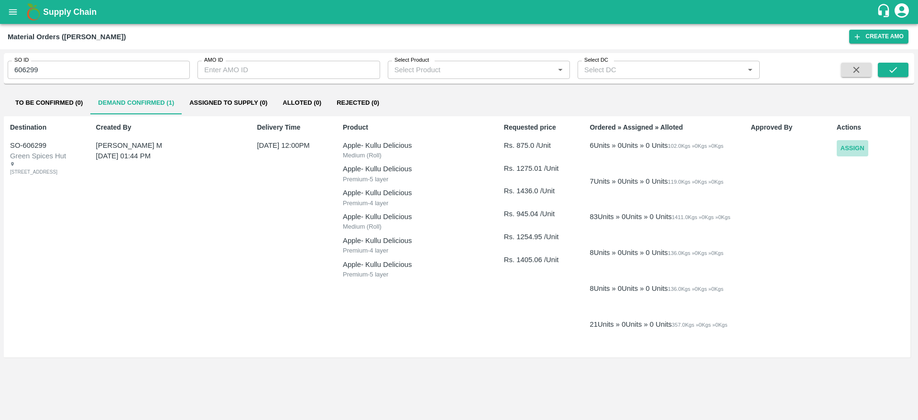
click at [847, 147] on button "Assign" at bounding box center [853, 148] width 32 height 17
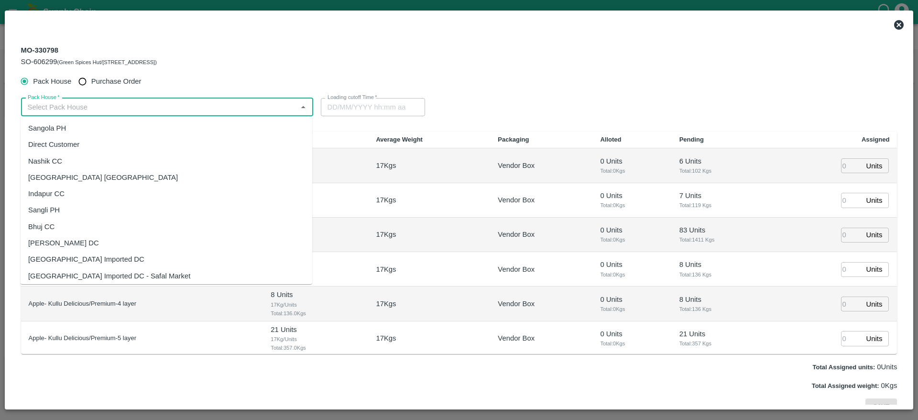
click at [256, 112] on input "Pack House   *" at bounding box center [159, 107] width 271 height 12
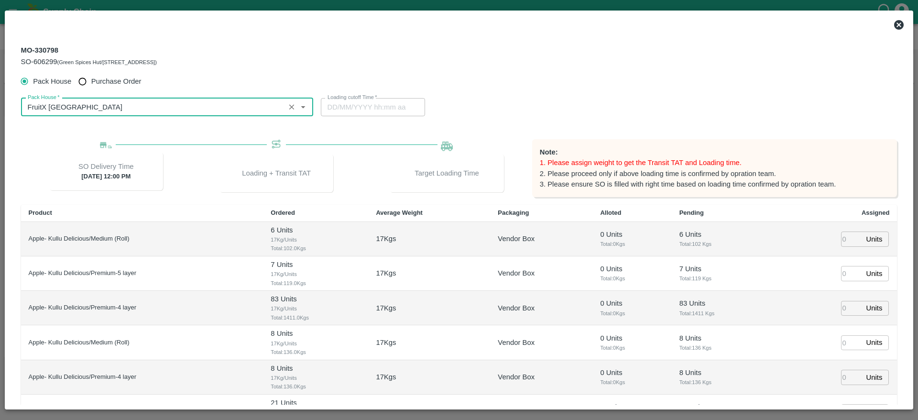
type input "FruitX [GEOGRAPHIC_DATA]"
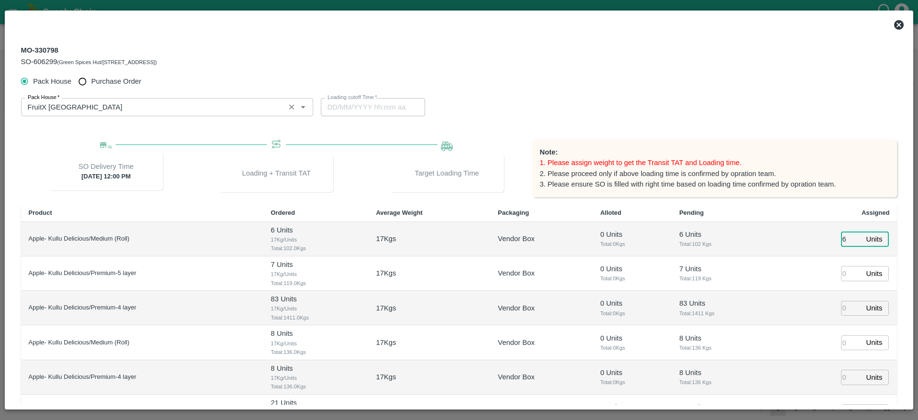
type input "6"
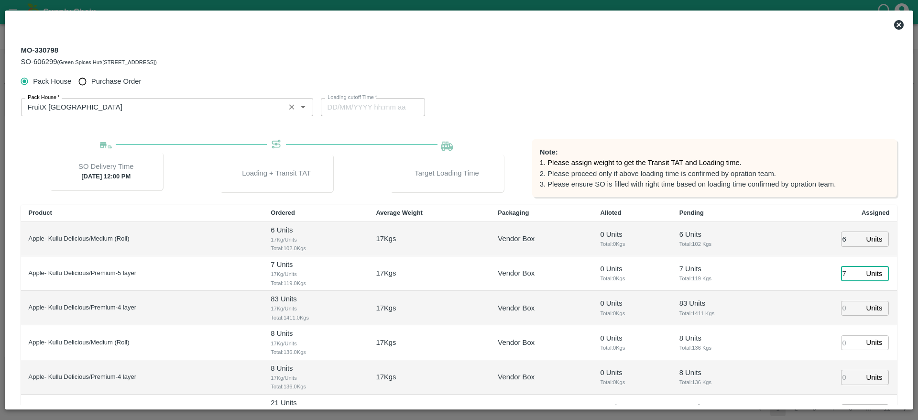
type input "7"
type input "083"
type input "01/10/2025 09:34 PM"
type input "8"
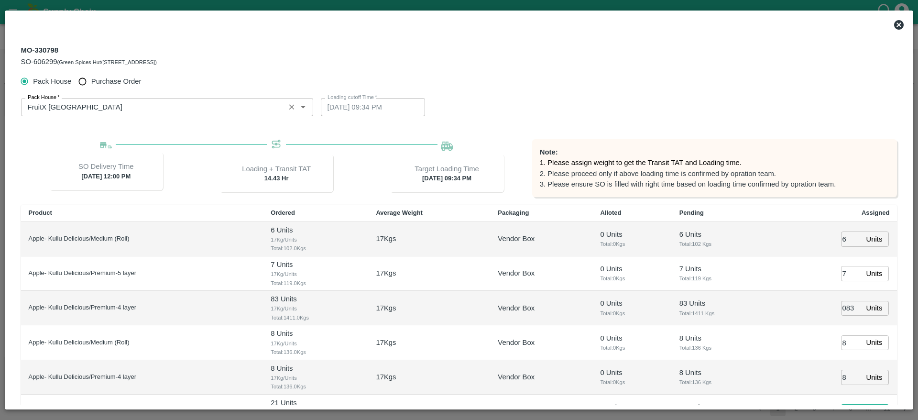
scroll to position [15, 0]
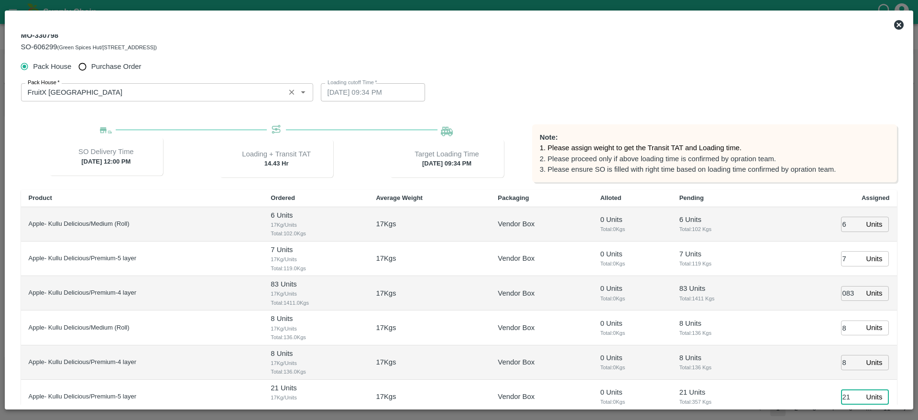
type input "21"
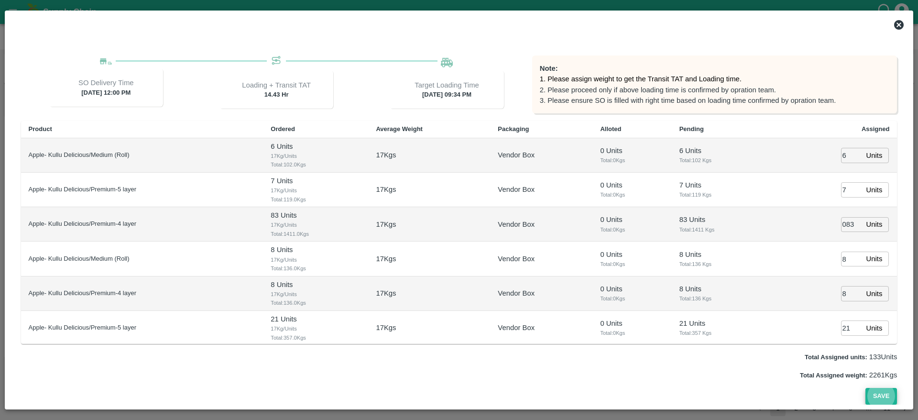
type input "01/10/2025 07:34 PM"
click at [865, 388] on button "Save" at bounding box center [881, 396] width 32 height 17
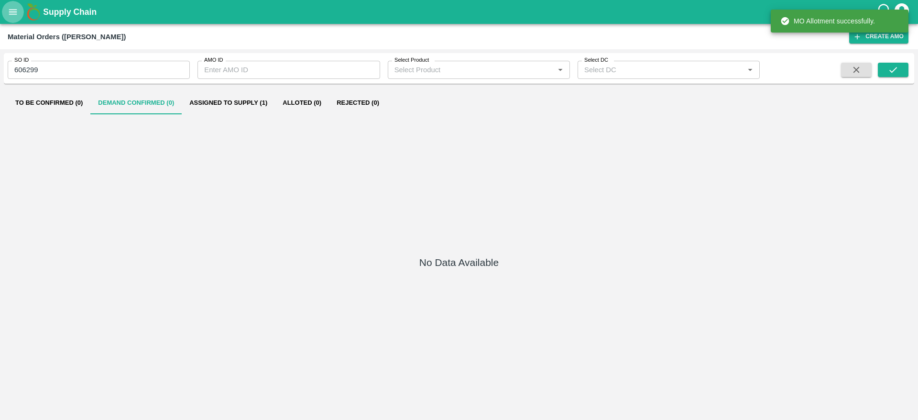
click at [11, 12] on icon "open drawer" at bounding box center [13, 11] width 8 height 5
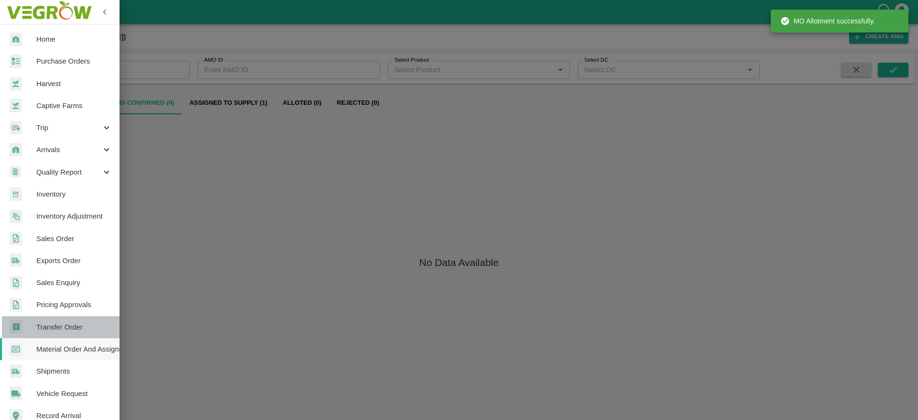
click at [75, 321] on link "Transfer Order" at bounding box center [60, 327] width 120 height 22
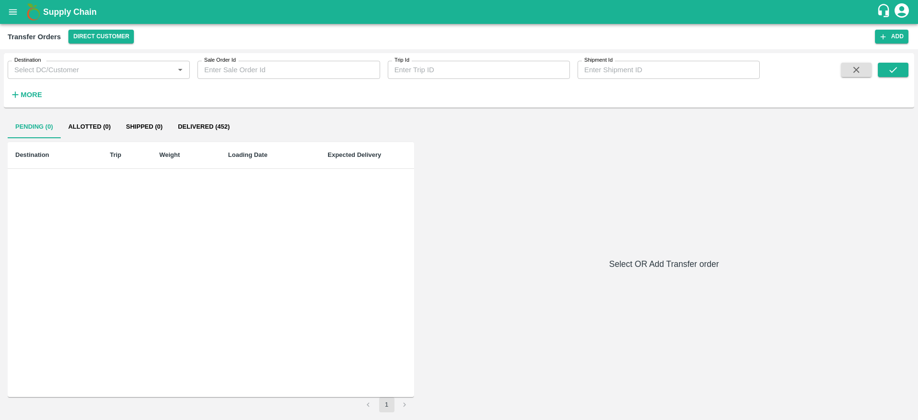
click at [104, 29] on div "Transfer Orders Direct Customer Add" at bounding box center [459, 36] width 918 height 25
click at [104, 33] on button "Direct Customer" at bounding box center [101, 37] width 66 height 14
click at [106, 78] on li "FruitX [GEOGRAPHIC_DATA]" at bounding box center [122, 72] width 110 height 16
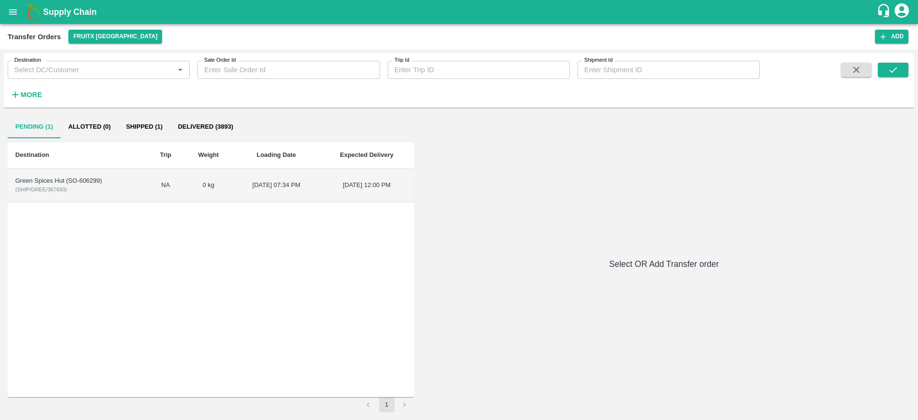
click at [79, 185] on div "Green Spices Hut (SO-606299)" at bounding box center [77, 180] width 124 height 9
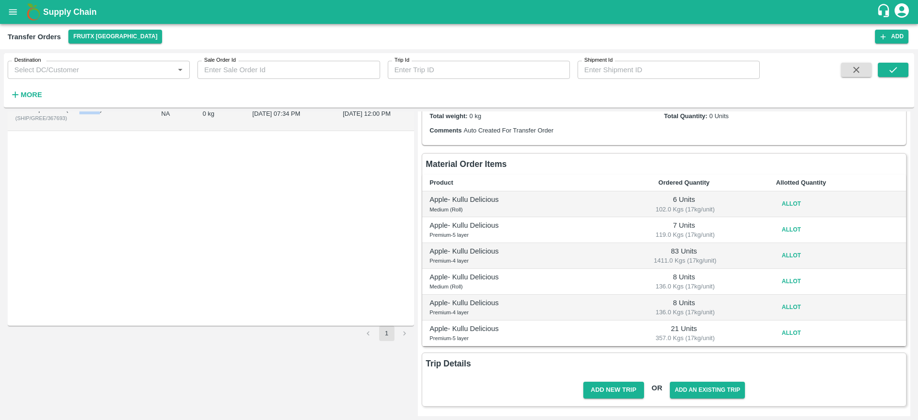
scroll to position [35, 0]
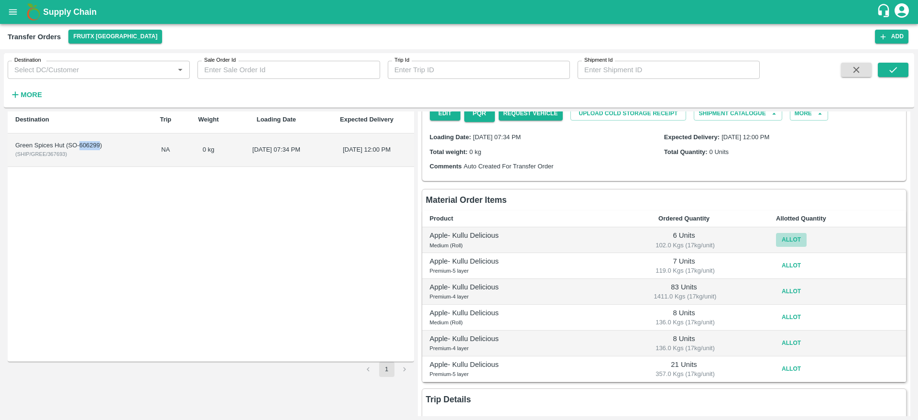
click at [793, 244] on button "Allot" at bounding box center [791, 240] width 31 height 14
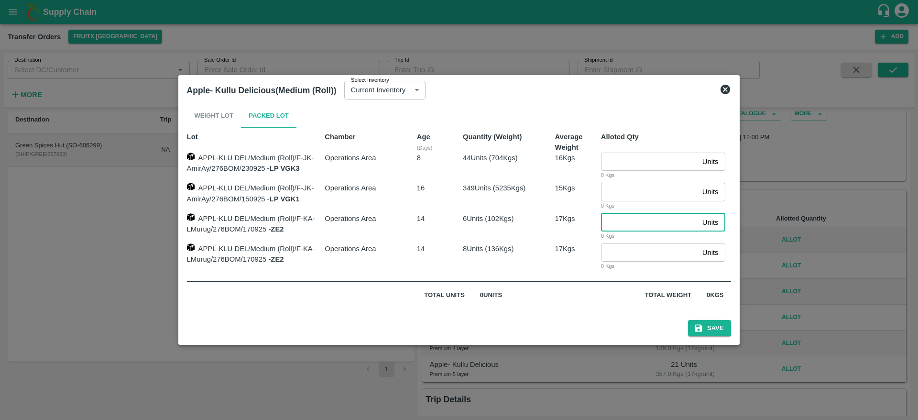
click at [626, 223] on input "number" at bounding box center [650, 222] width 98 height 18
type input "6"
click at [688, 320] on button "Save" at bounding box center [709, 328] width 43 height 17
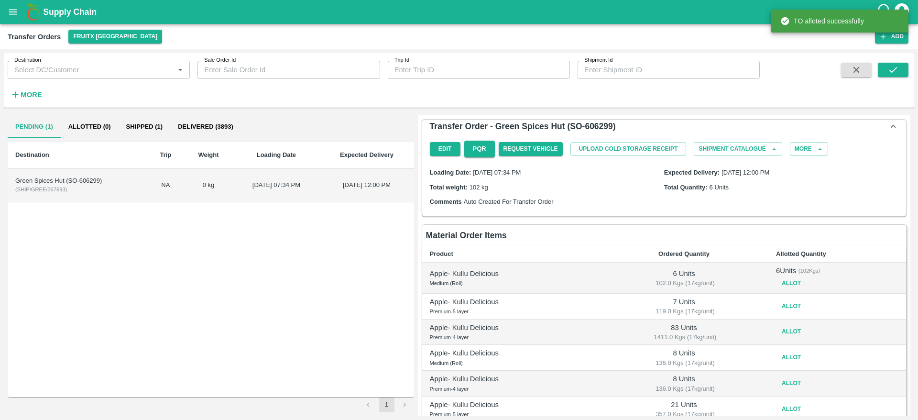
scroll to position [51, 0]
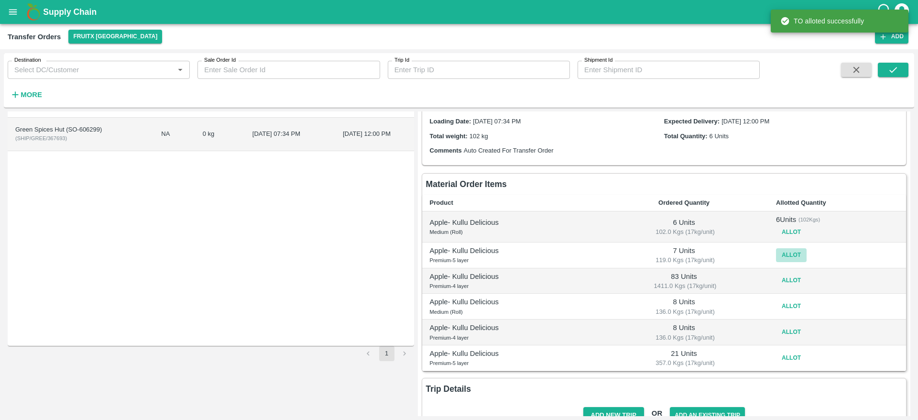
click at [776, 256] on button "Allot" at bounding box center [791, 255] width 31 height 14
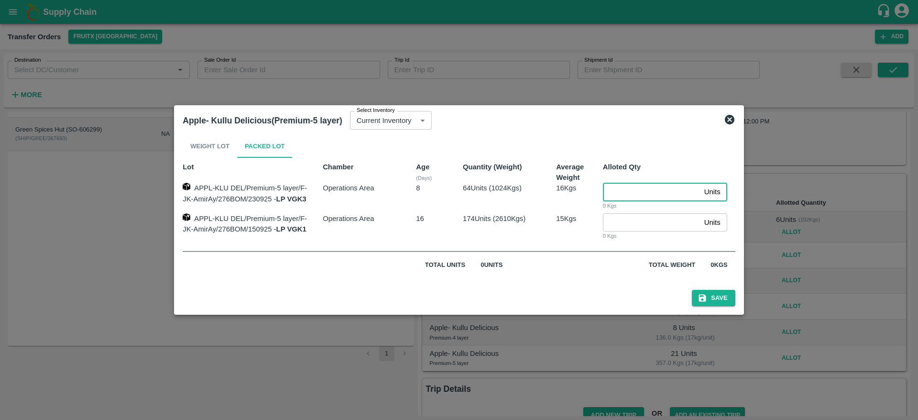
click at [624, 190] on input "number" at bounding box center [652, 192] width 98 height 18
type input "7"
click at [692, 290] on button "Save" at bounding box center [713, 298] width 43 height 17
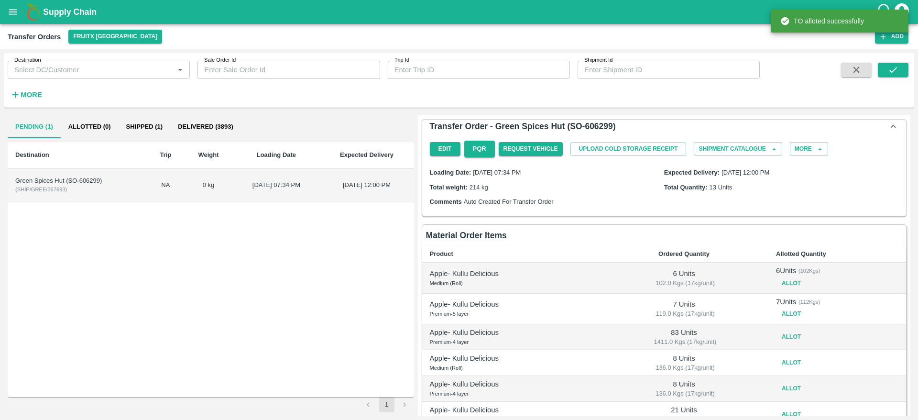
scroll to position [81, 0]
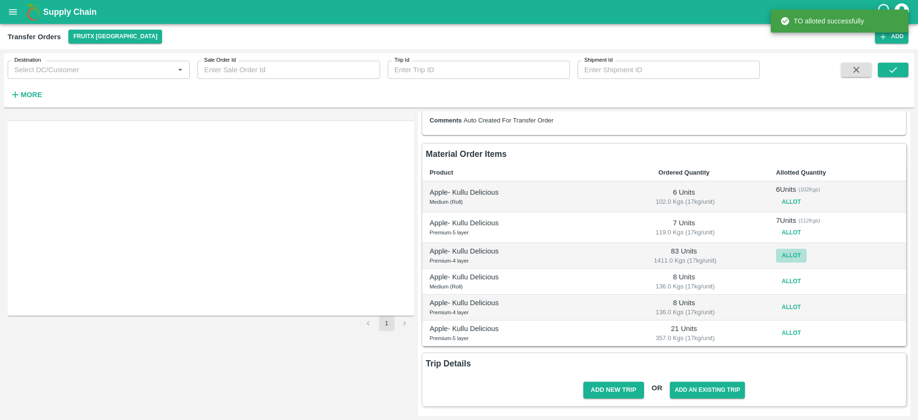
click at [796, 258] on button "Allot" at bounding box center [791, 256] width 31 height 14
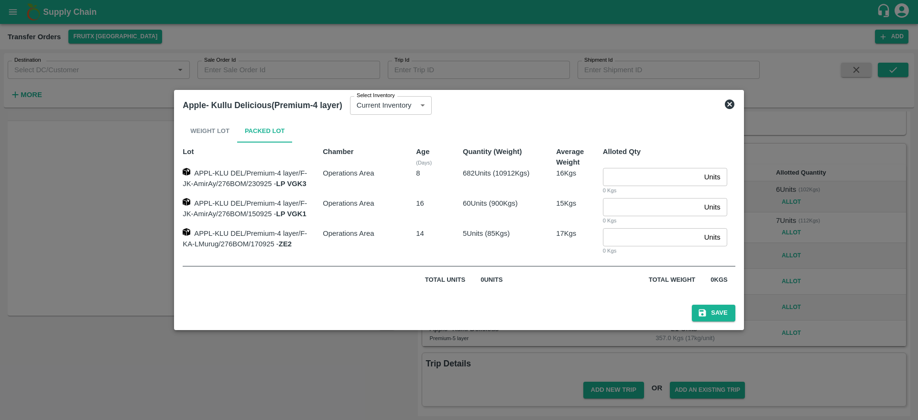
click at [641, 207] on input "number" at bounding box center [652, 207] width 98 height 18
type input "60"
click at [633, 240] on input "number" at bounding box center [652, 237] width 98 height 18
type input "5"
click at [731, 107] on icon at bounding box center [730, 104] width 10 height 10
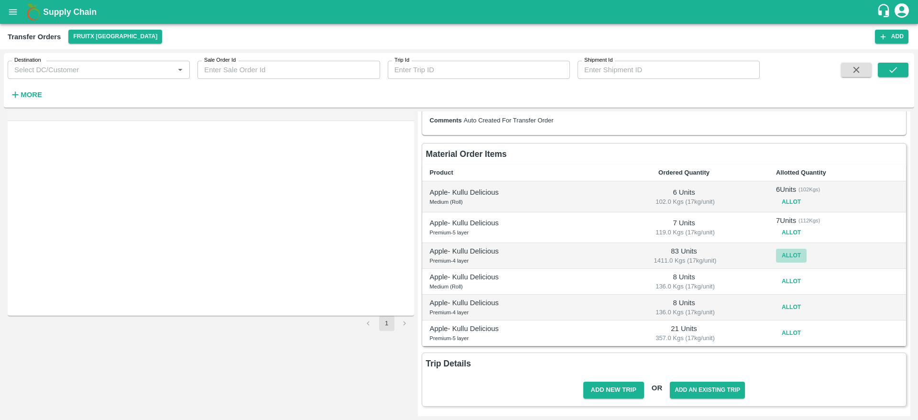
click at [789, 253] on button "Allot" at bounding box center [791, 256] width 31 height 14
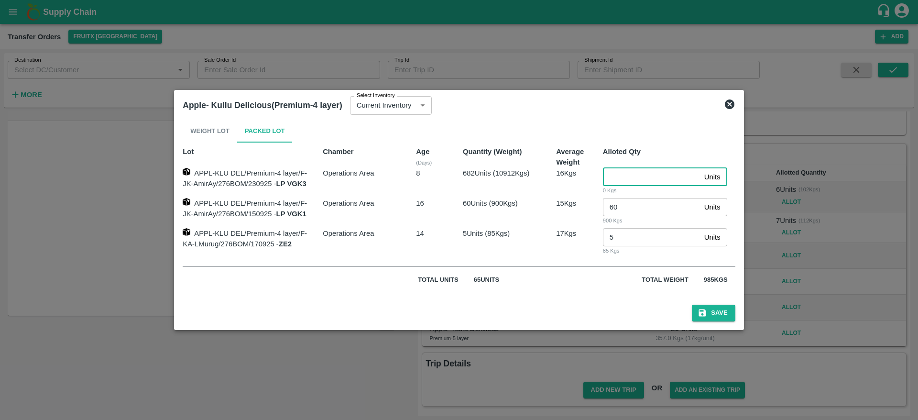
click at [631, 175] on input "number" at bounding box center [652, 177] width 98 height 18
type input "18"
click at [706, 312] on icon "submit" at bounding box center [702, 312] width 7 height 7
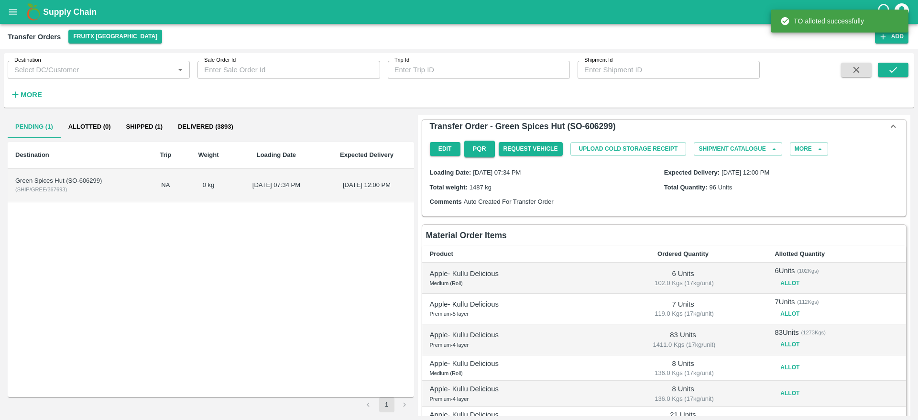
scroll to position [87, 0]
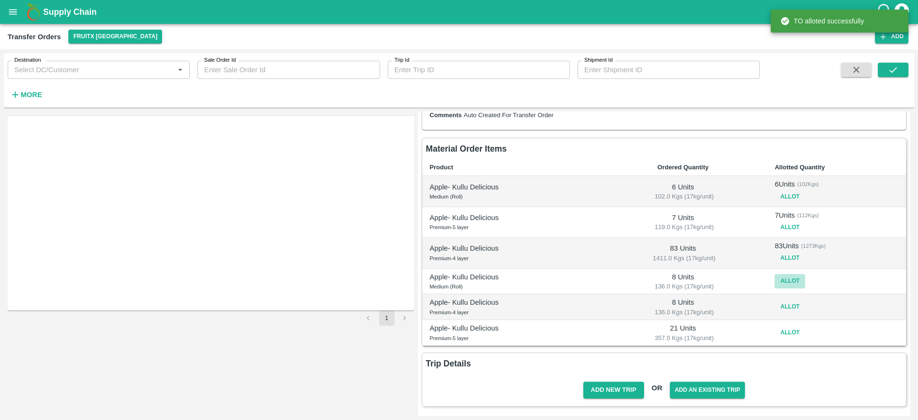
click at [788, 284] on button "Allot" at bounding box center [790, 281] width 31 height 14
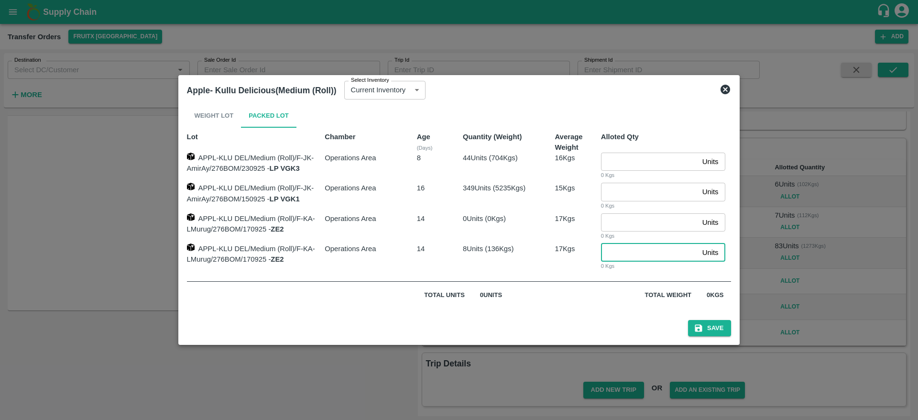
click at [637, 248] on input "number" at bounding box center [650, 252] width 98 height 18
type input "8"
click at [713, 324] on button "Save" at bounding box center [709, 328] width 43 height 17
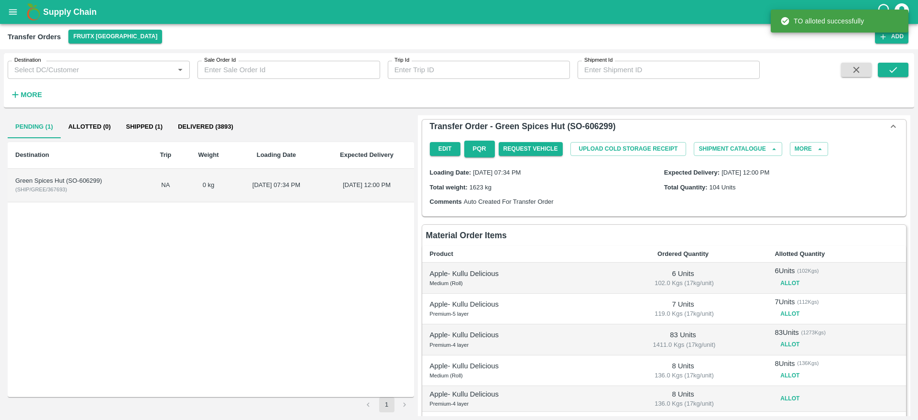
scroll to position [92, 0]
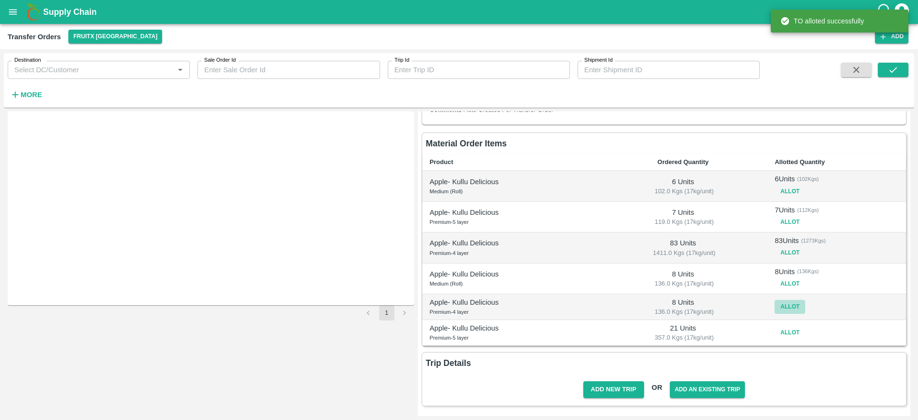
click at [787, 312] on button "Allot" at bounding box center [790, 307] width 31 height 14
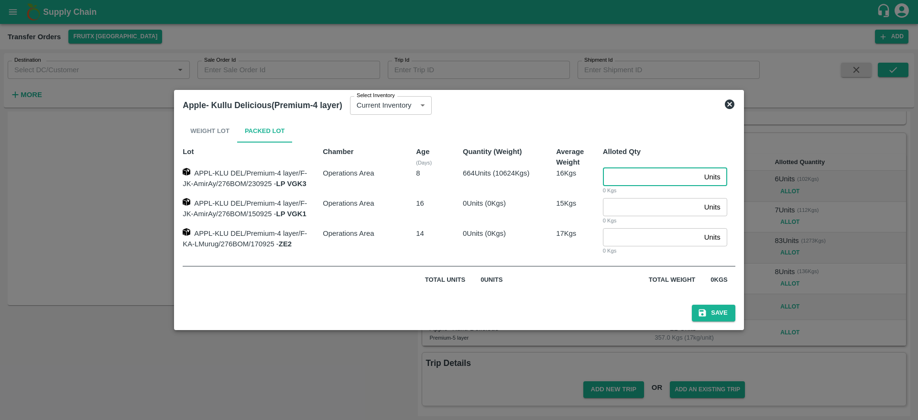
click at [623, 173] on input "number" at bounding box center [652, 177] width 98 height 18
type input "8"
click at [720, 307] on button "Save" at bounding box center [713, 313] width 43 height 17
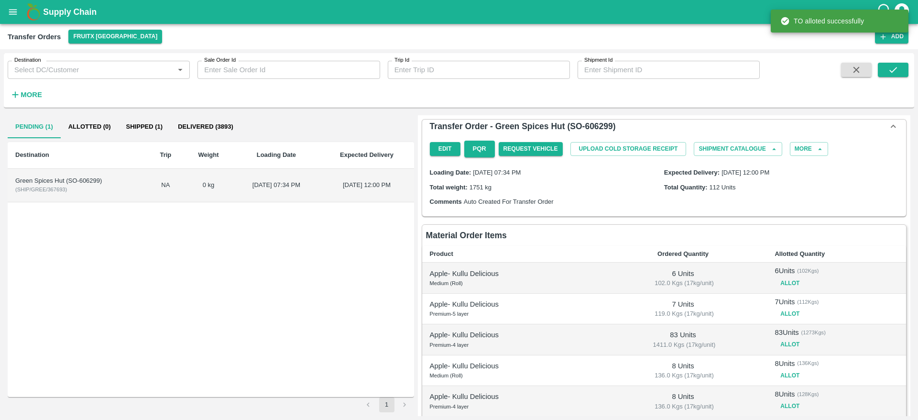
scroll to position [97, 0]
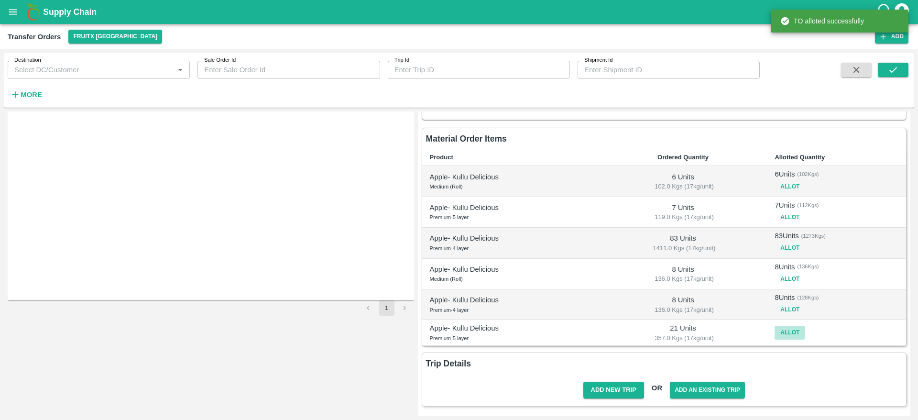
click at [784, 337] on button "Allot" at bounding box center [790, 333] width 31 height 14
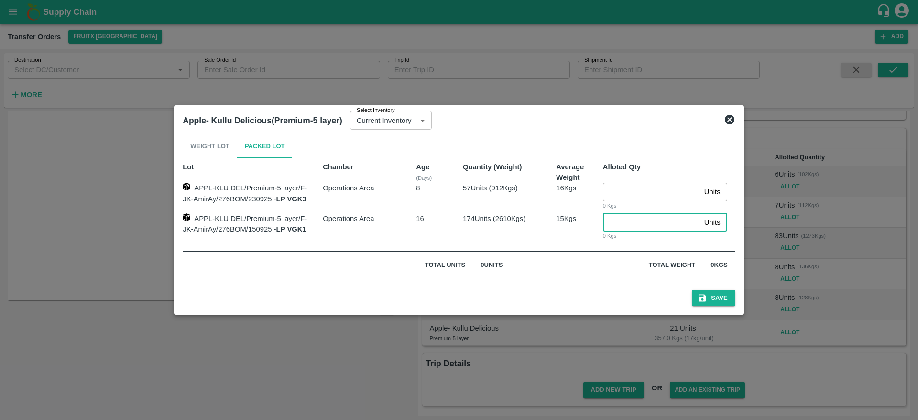
click at [633, 223] on input "number" at bounding box center [652, 222] width 98 height 18
type input "21"
click at [711, 301] on button "Save" at bounding box center [713, 298] width 43 height 17
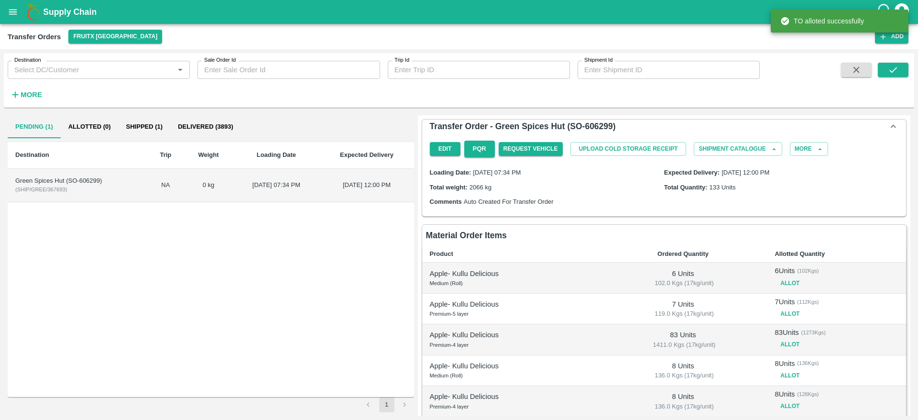
scroll to position [102, 0]
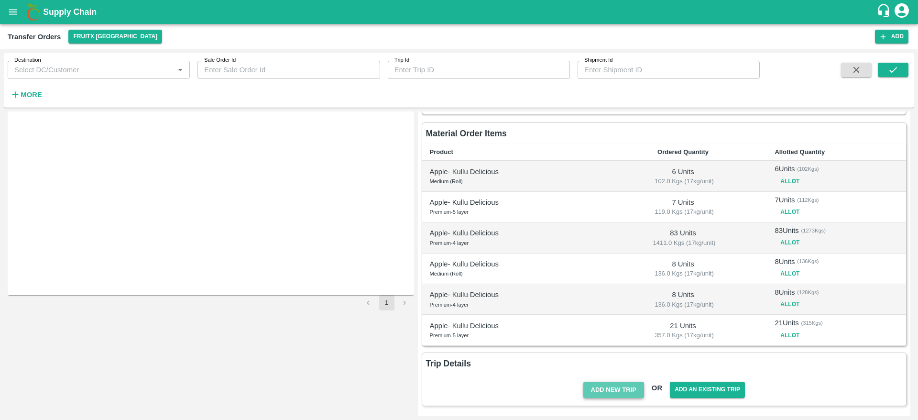
click at [620, 396] on button "Add New Trip" at bounding box center [613, 390] width 61 height 17
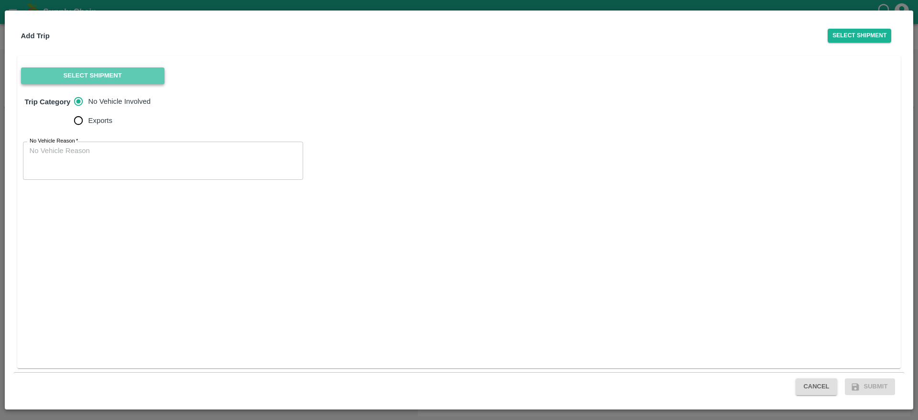
click at [95, 73] on button "Select Shipment" at bounding box center [92, 75] width 143 height 17
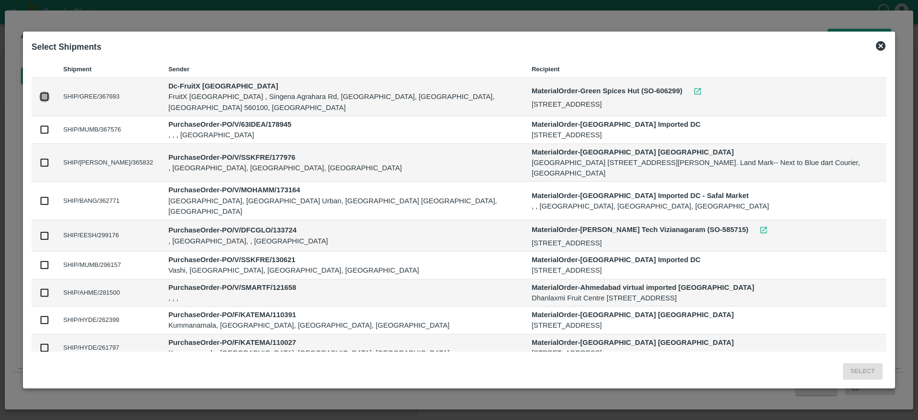
click at [39, 91] on input "checkbox" at bounding box center [44, 96] width 11 height 11
checkbox input "true"
click at [862, 371] on button "Select" at bounding box center [863, 371] width 40 height 17
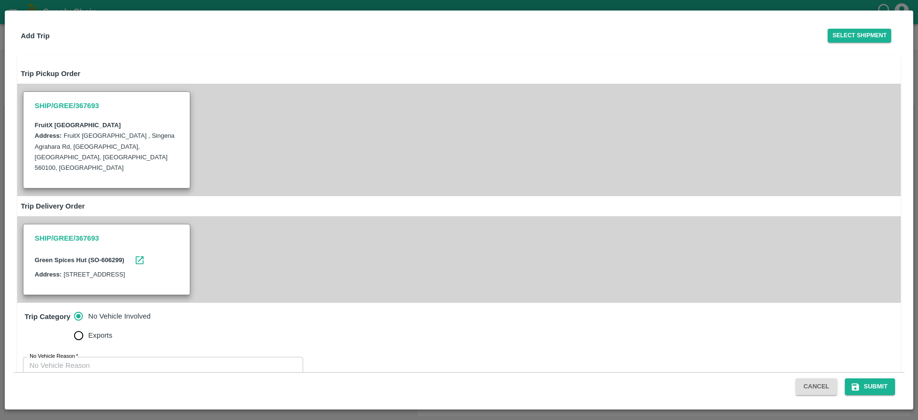
scroll to position [34, 0]
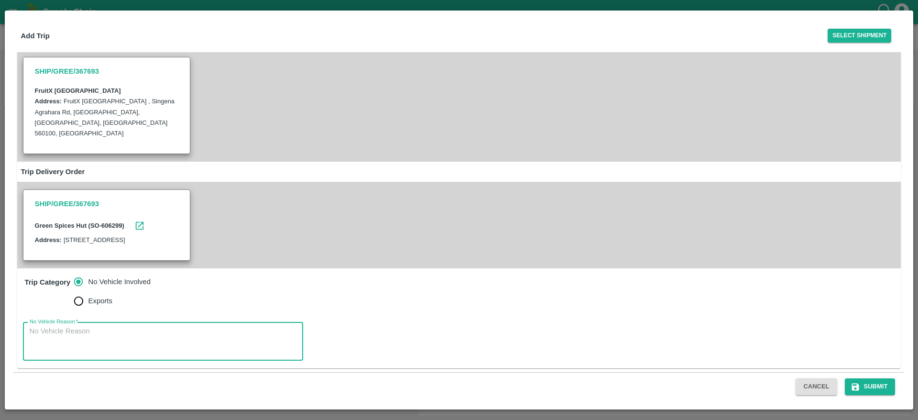
click at [126, 338] on textarea "No Vehicle Reason   *" at bounding box center [163, 341] width 267 height 30
type textarea "No Vehicle"
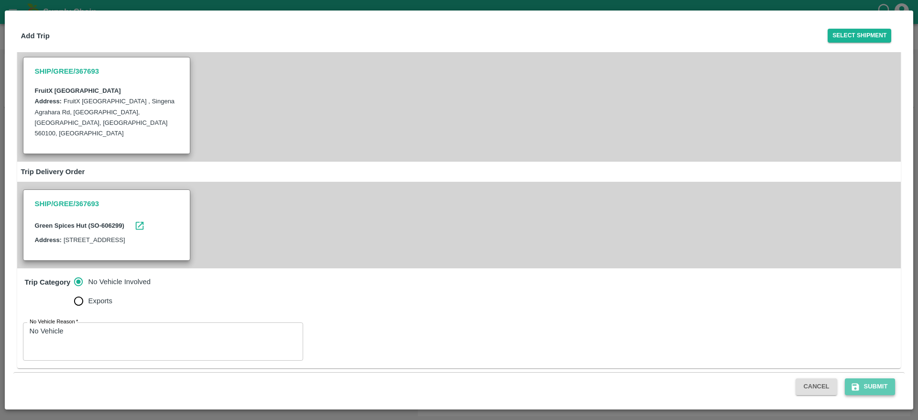
click at [871, 382] on button "Submit" at bounding box center [870, 386] width 51 height 17
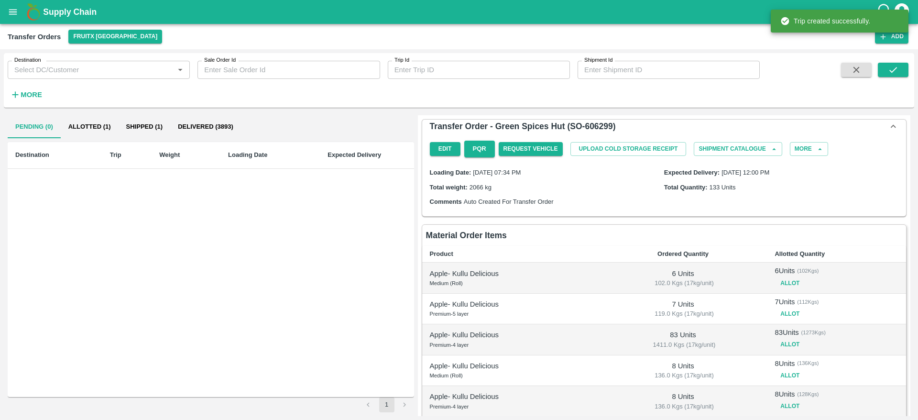
scroll to position [173, 0]
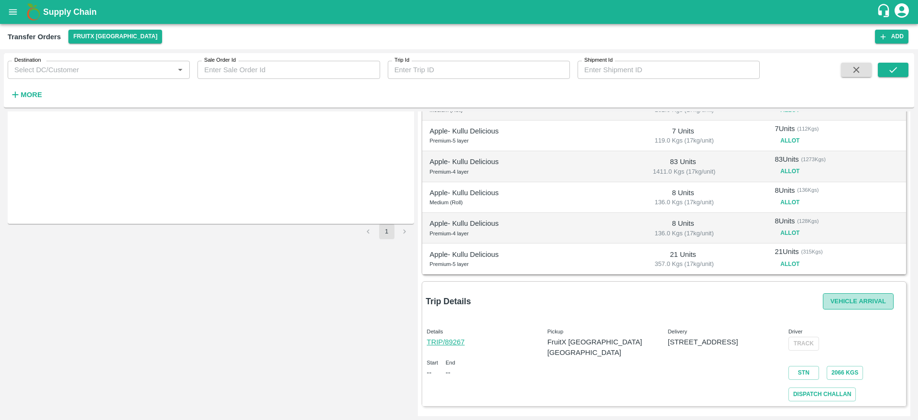
click at [853, 301] on button "Vehicle Arrival" at bounding box center [858, 301] width 71 height 17
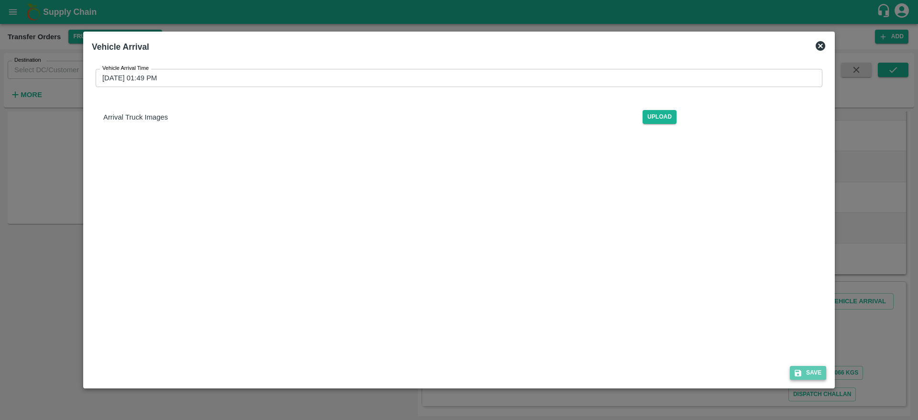
click at [803, 368] on button "Save" at bounding box center [808, 373] width 36 height 14
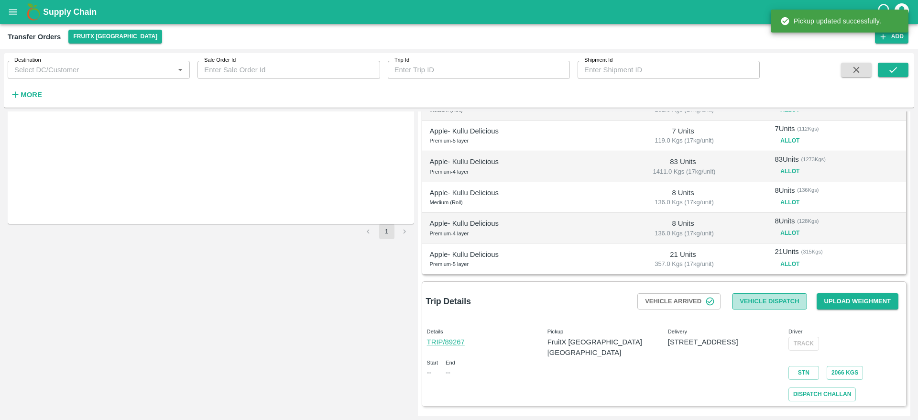
click at [773, 301] on button "Vehicle Dispatch" at bounding box center [769, 301] width 75 height 17
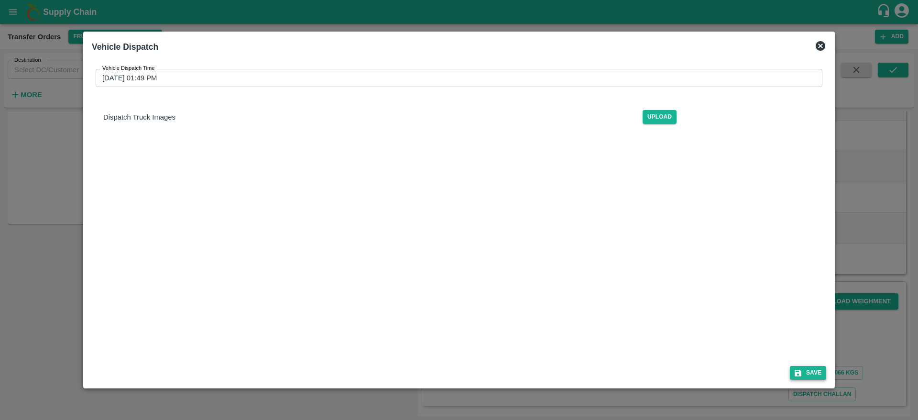
click at [797, 368] on button "Save" at bounding box center [808, 373] width 36 height 14
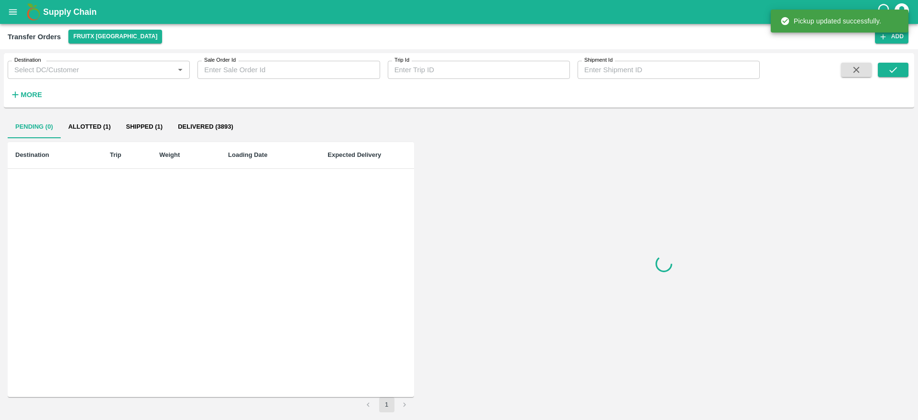
scroll to position [0, 0]
